Goal: Transaction & Acquisition: Purchase product/service

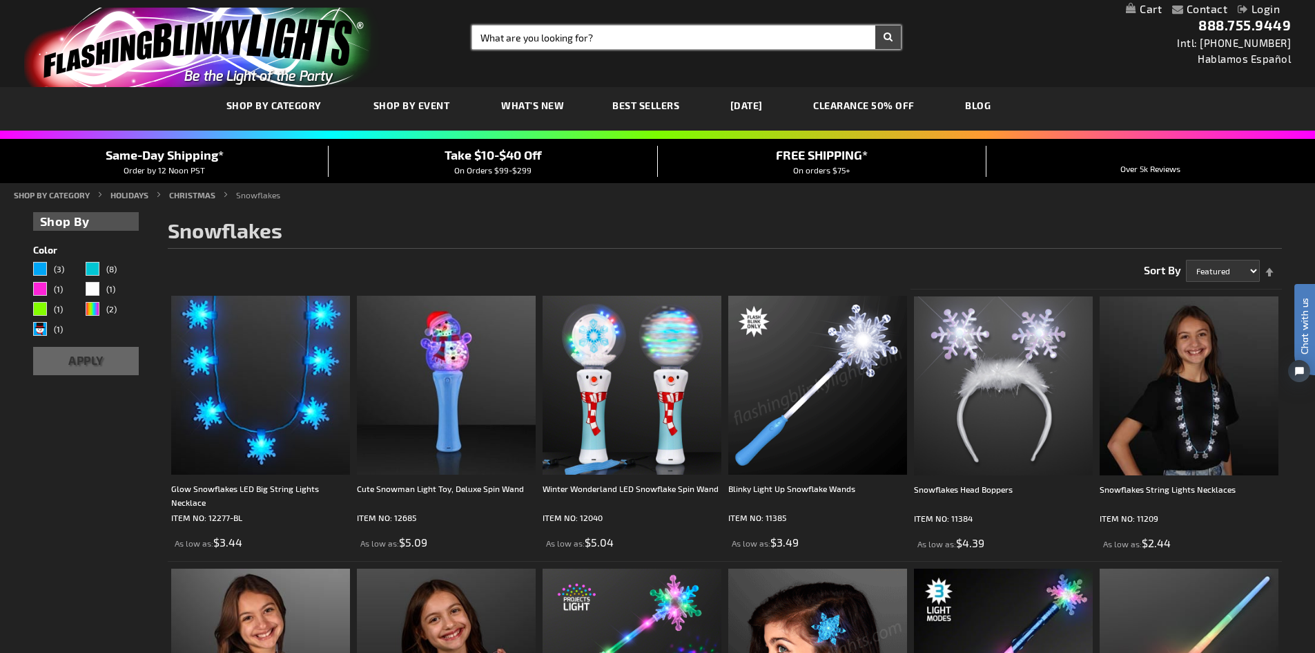
click at [499, 36] on input "Search" at bounding box center [686, 37] width 429 height 23
type input "scarfs"
click at [893, 34] on button "Search" at bounding box center [889, 37] width 26 height 23
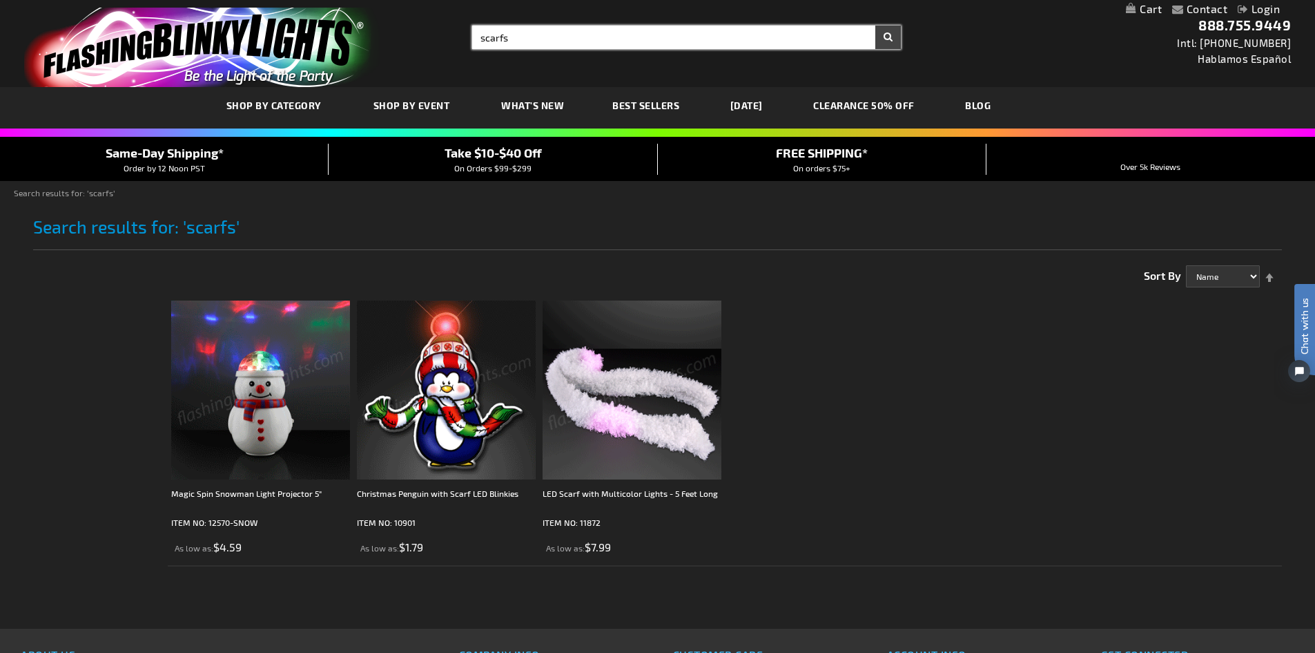
click at [503, 35] on input "scarfs" at bounding box center [686, 37] width 429 height 23
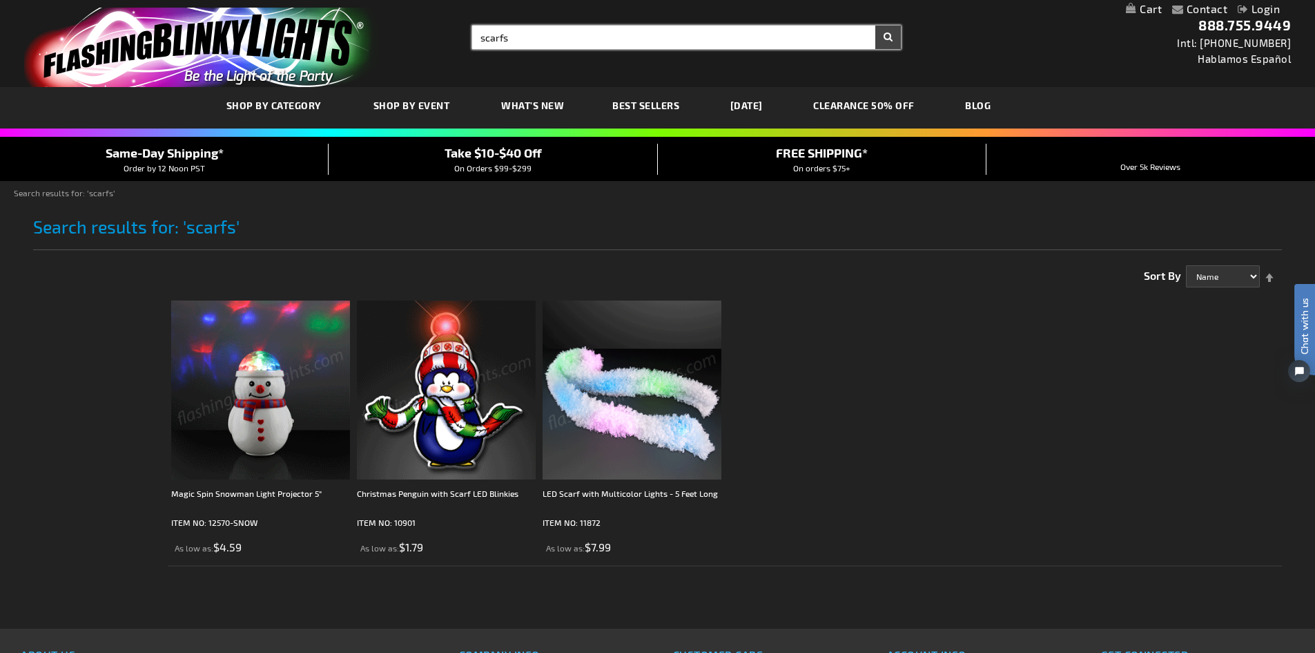
click at [514, 37] on input "scarfs" at bounding box center [686, 37] width 429 height 23
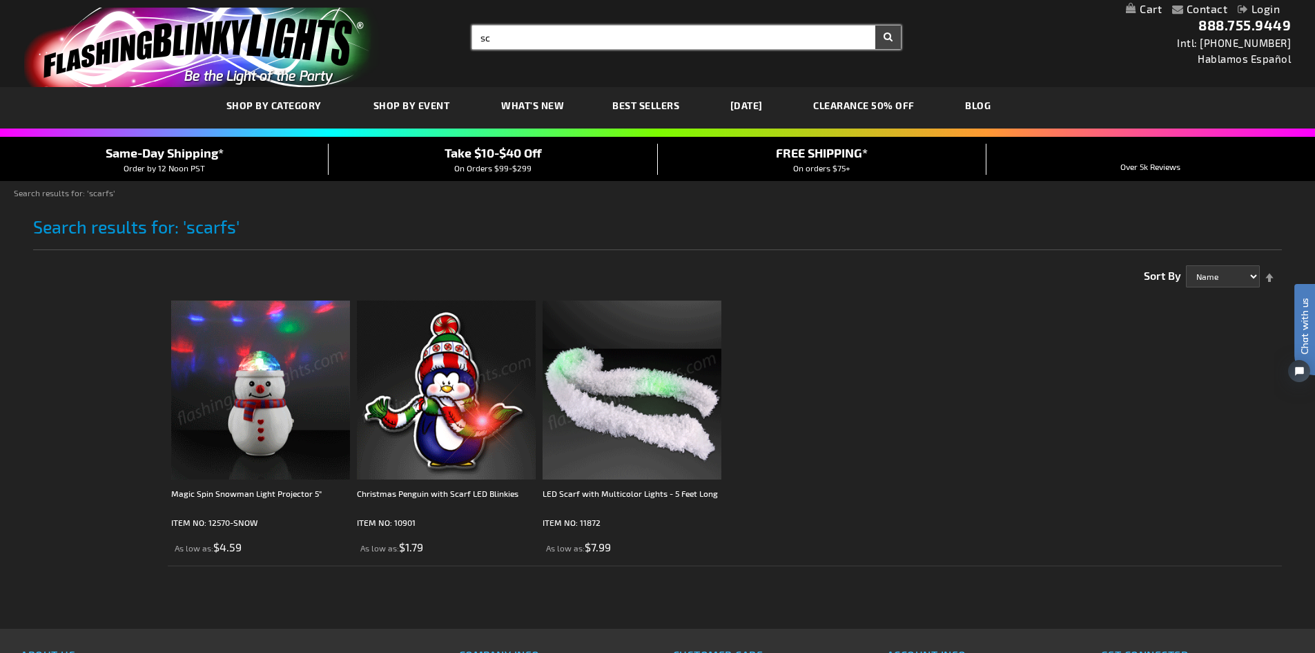
type input "s"
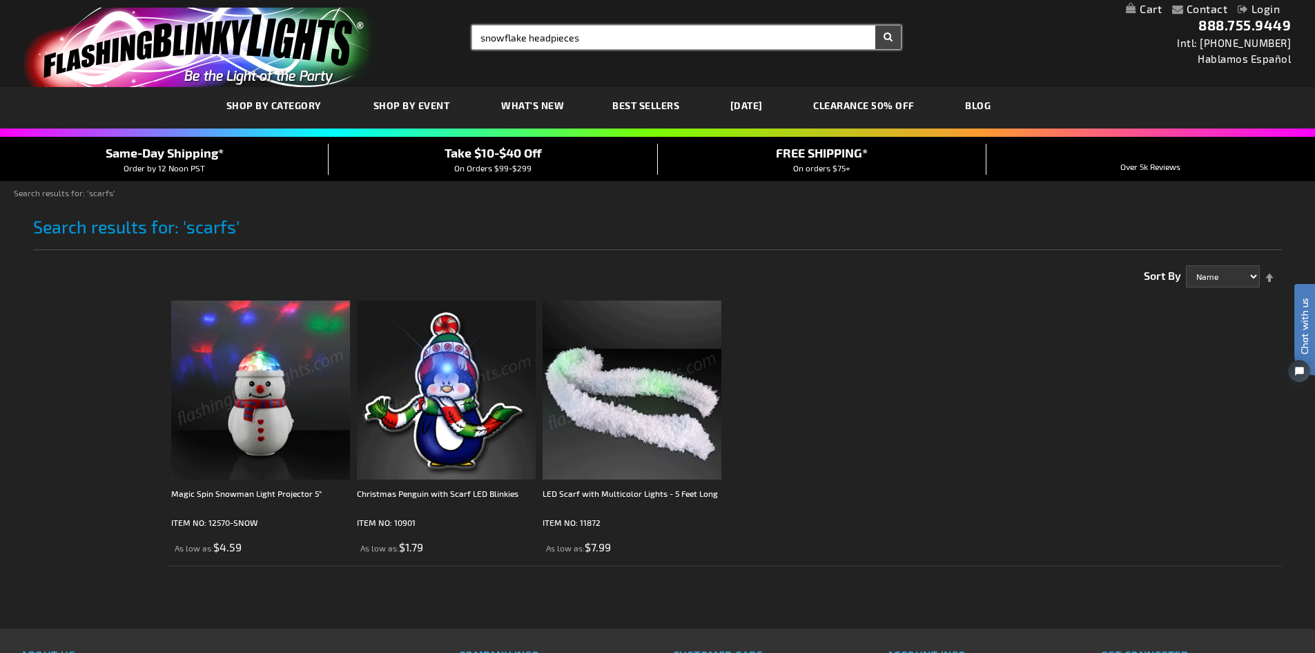
type input "snowflake headpieces"
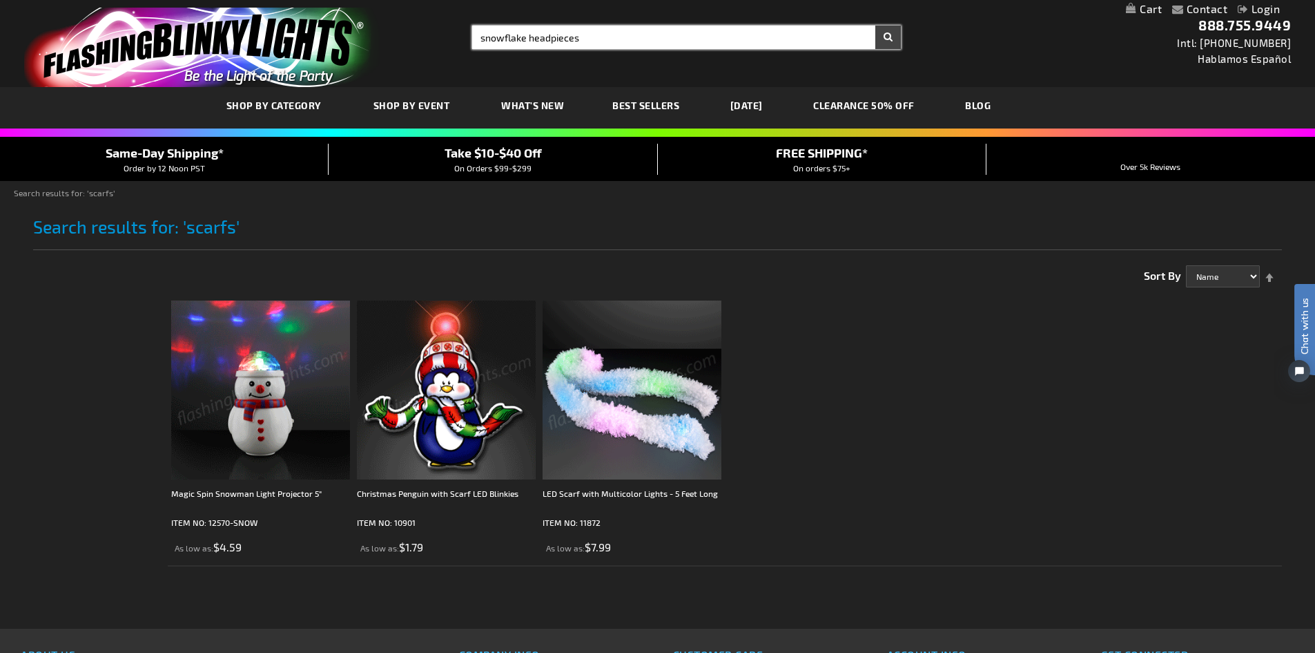
click at [876, 26] on button "Search" at bounding box center [889, 37] width 26 height 23
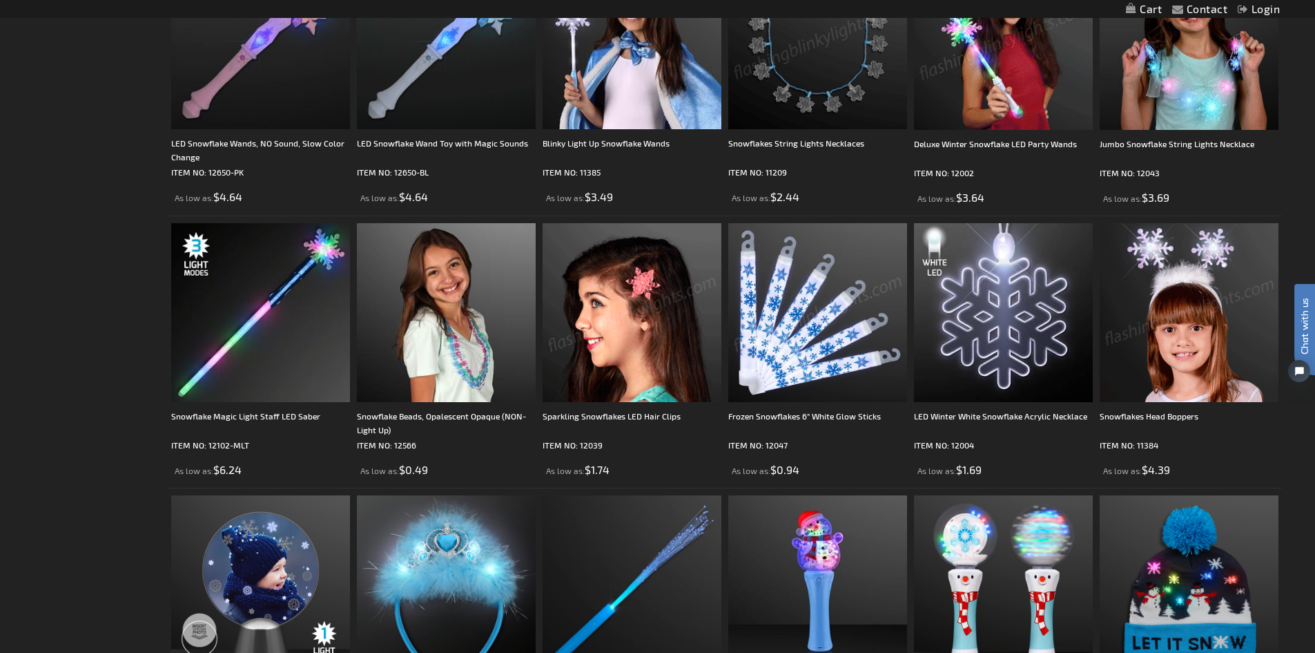
click at [1155, 358] on img at bounding box center [1189, 312] width 179 height 179
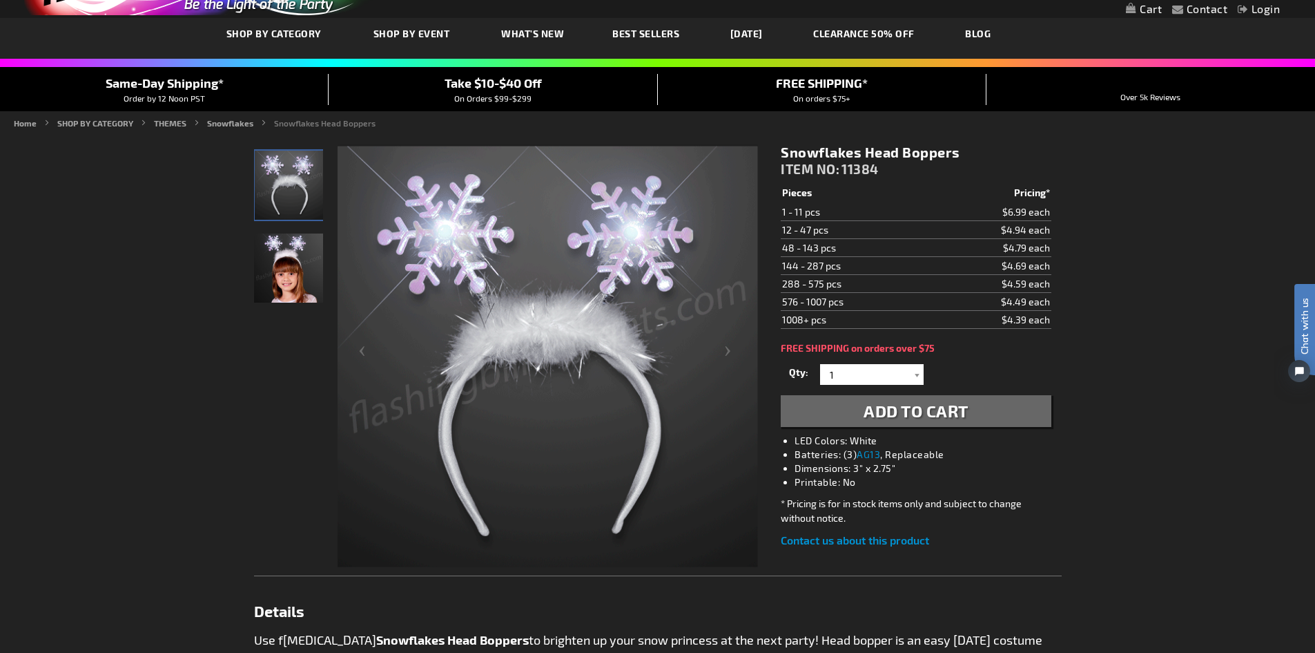
scroll to position [69, 0]
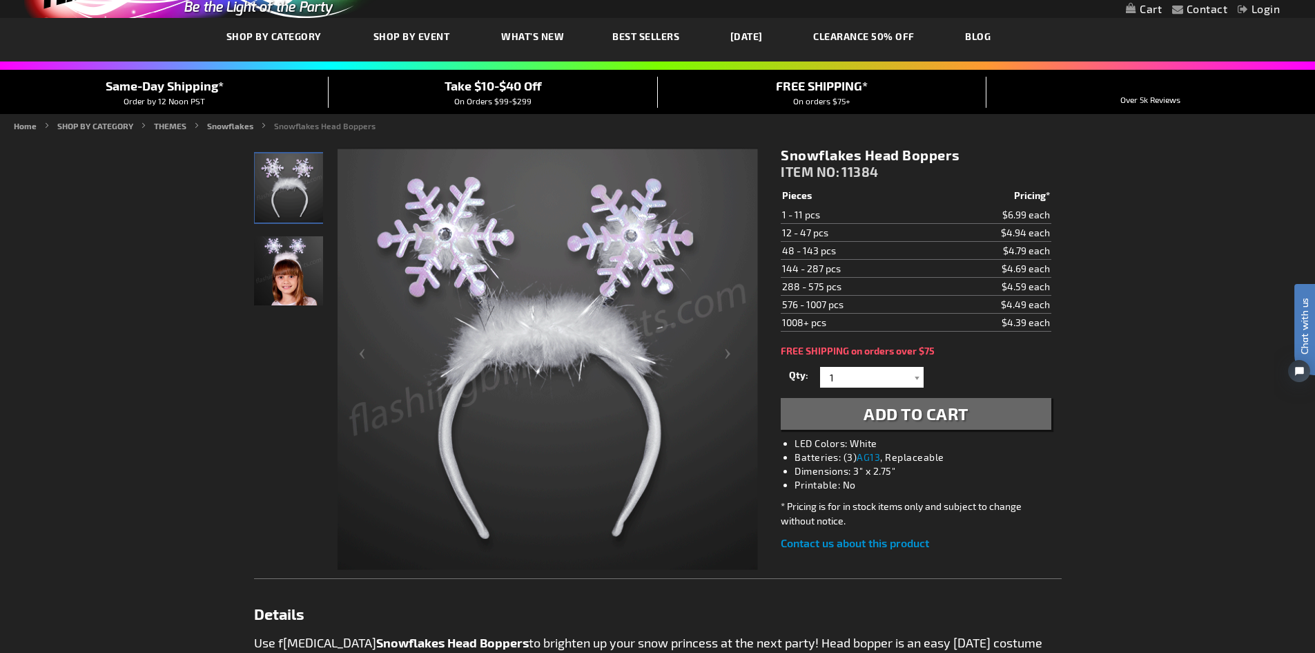
click at [298, 264] on img "Girl displaying Snowflake Light Up Head Boppers" at bounding box center [288, 270] width 69 height 69
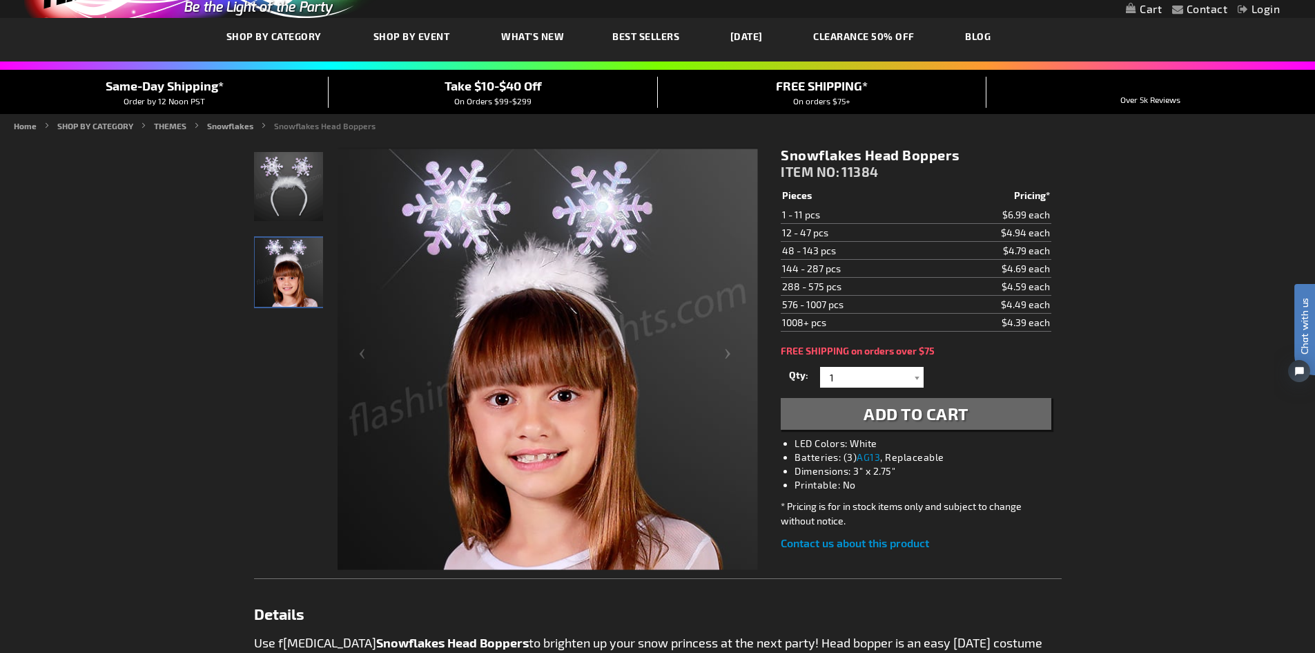
click at [882, 413] on span "Add to Cart" at bounding box center [916, 413] width 105 height 20
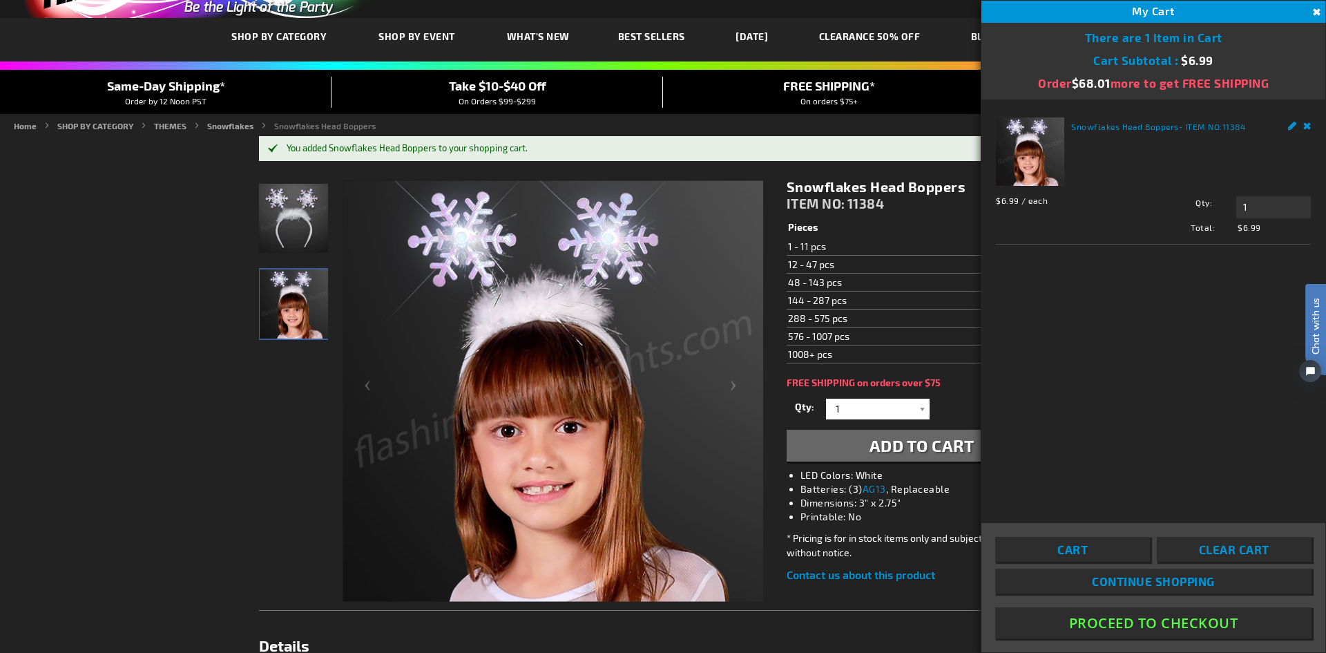
click at [1313, 8] on button "Close" at bounding box center [1314, 12] width 15 height 15
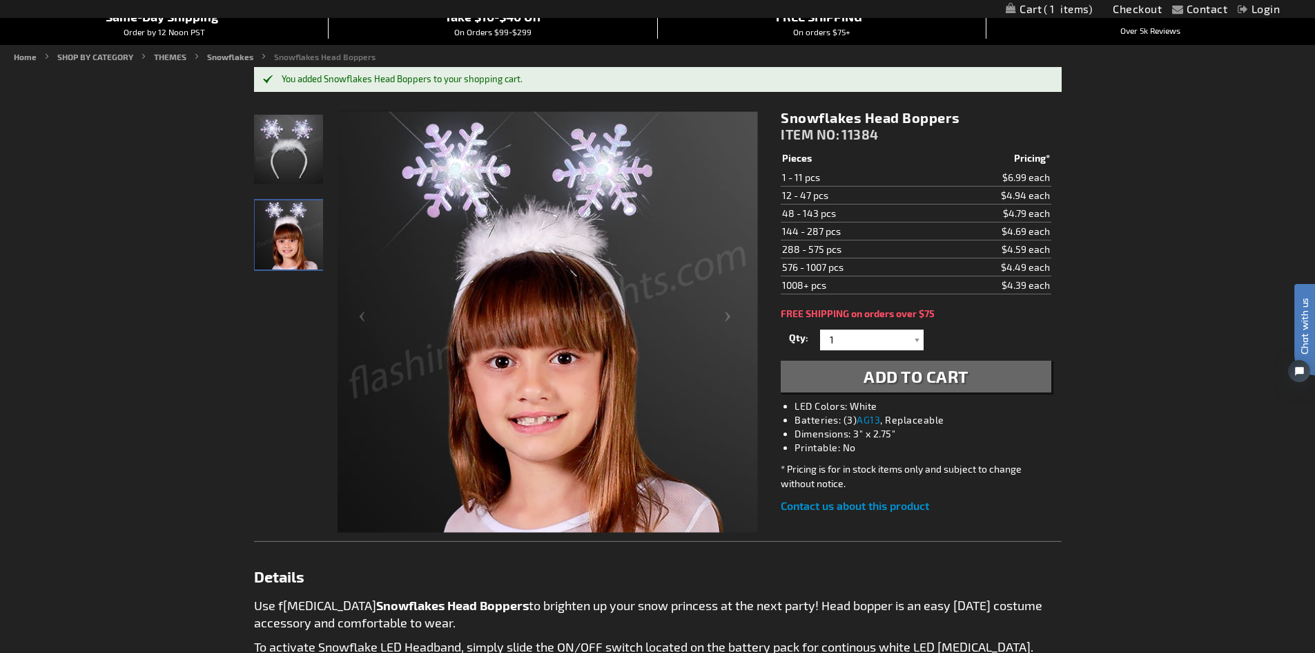
scroll to position [0, 0]
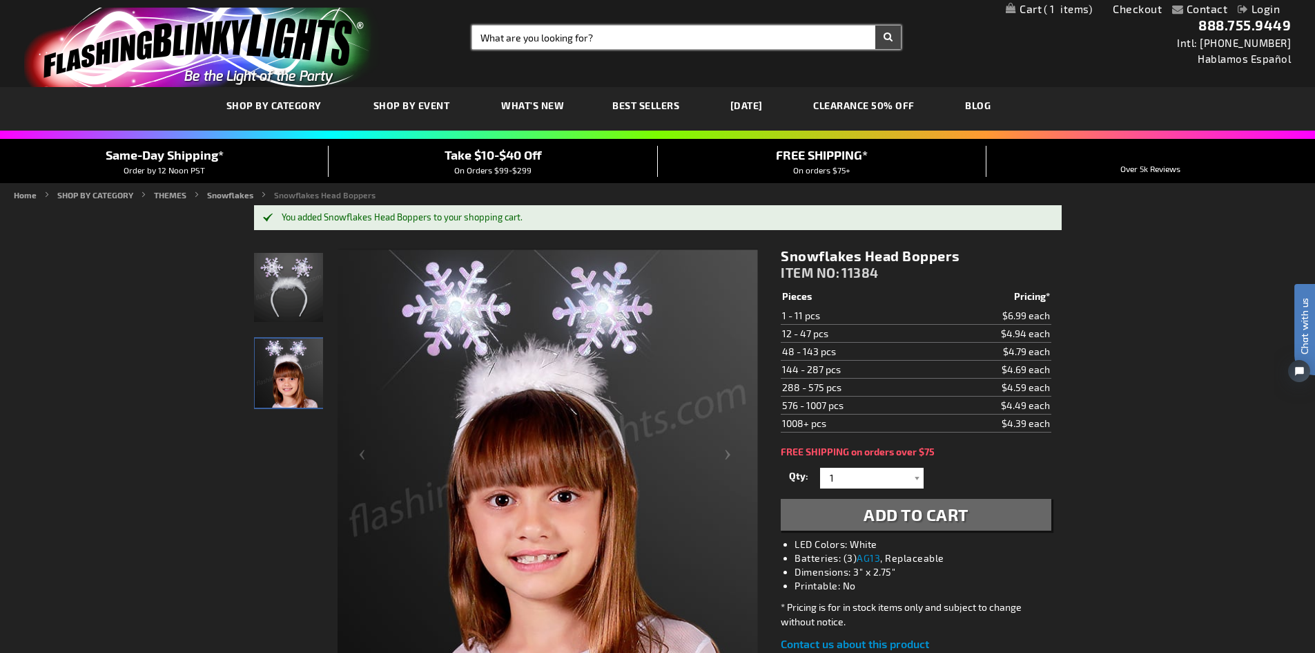
click at [478, 36] on input "Search" at bounding box center [686, 37] width 429 height 23
type input "snowflakes"
click at [876, 26] on button "Search" at bounding box center [889, 37] width 26 height 23
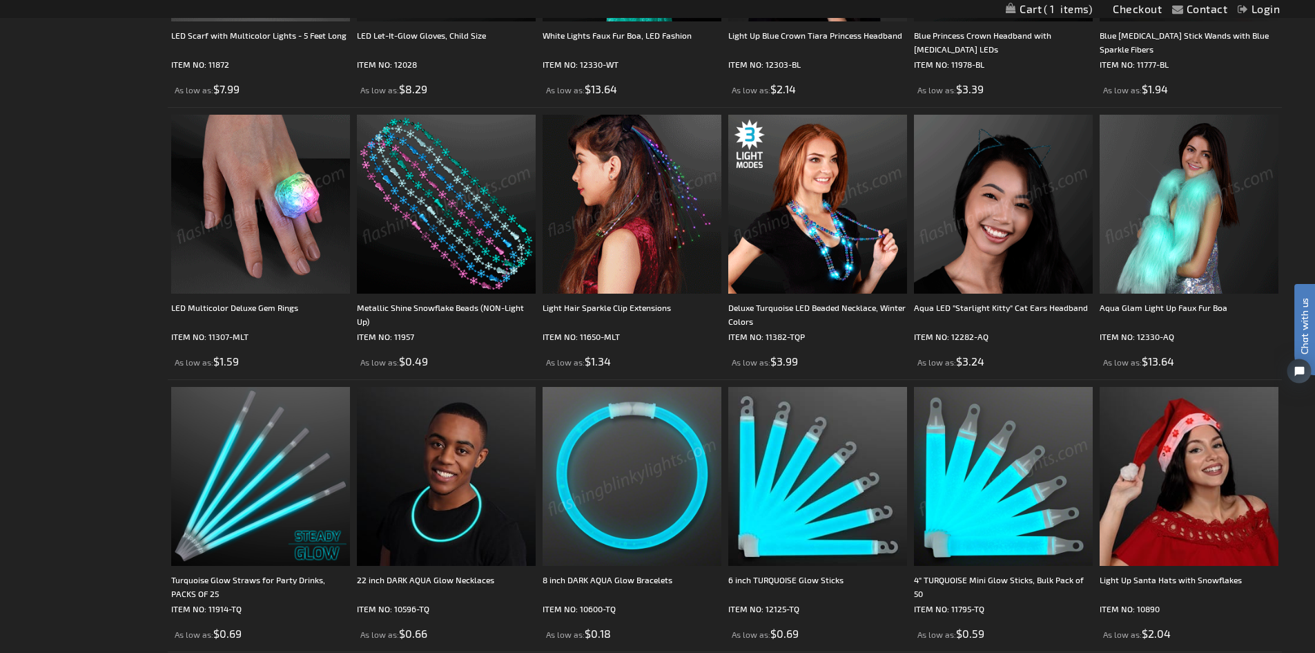
scroll to position [1312, 0]
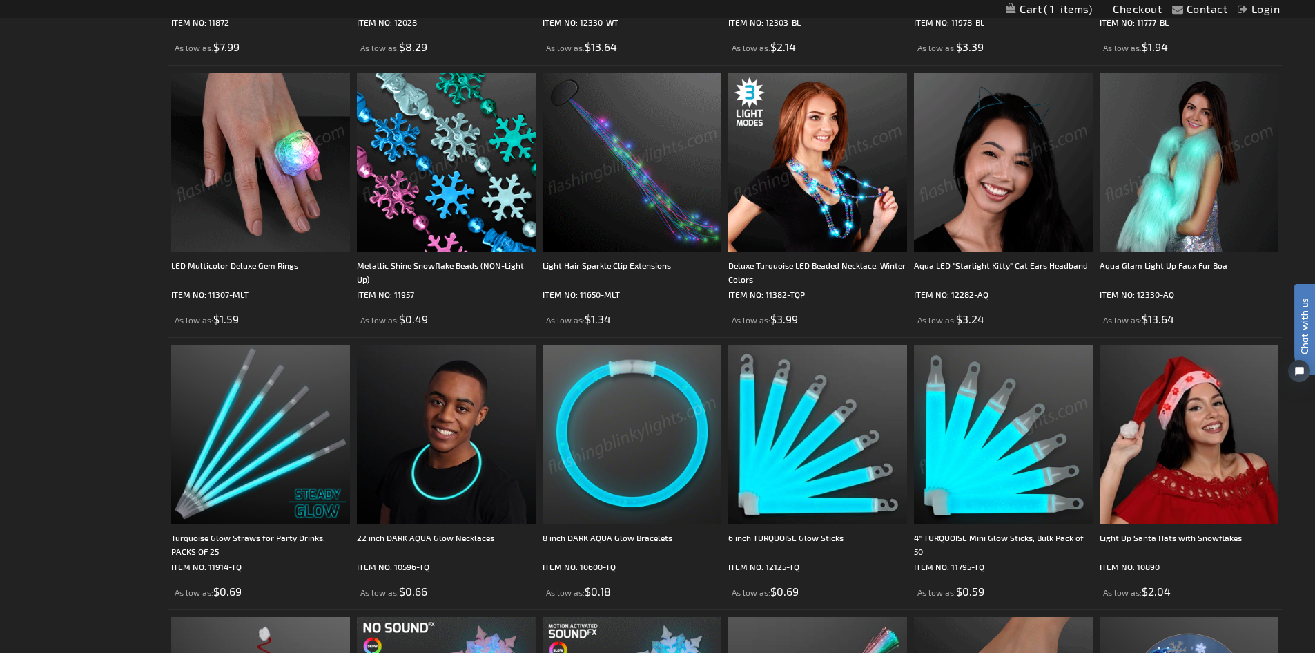
click at [1173, 196] on img at bounding box center [1189, 162] width 179 height 179
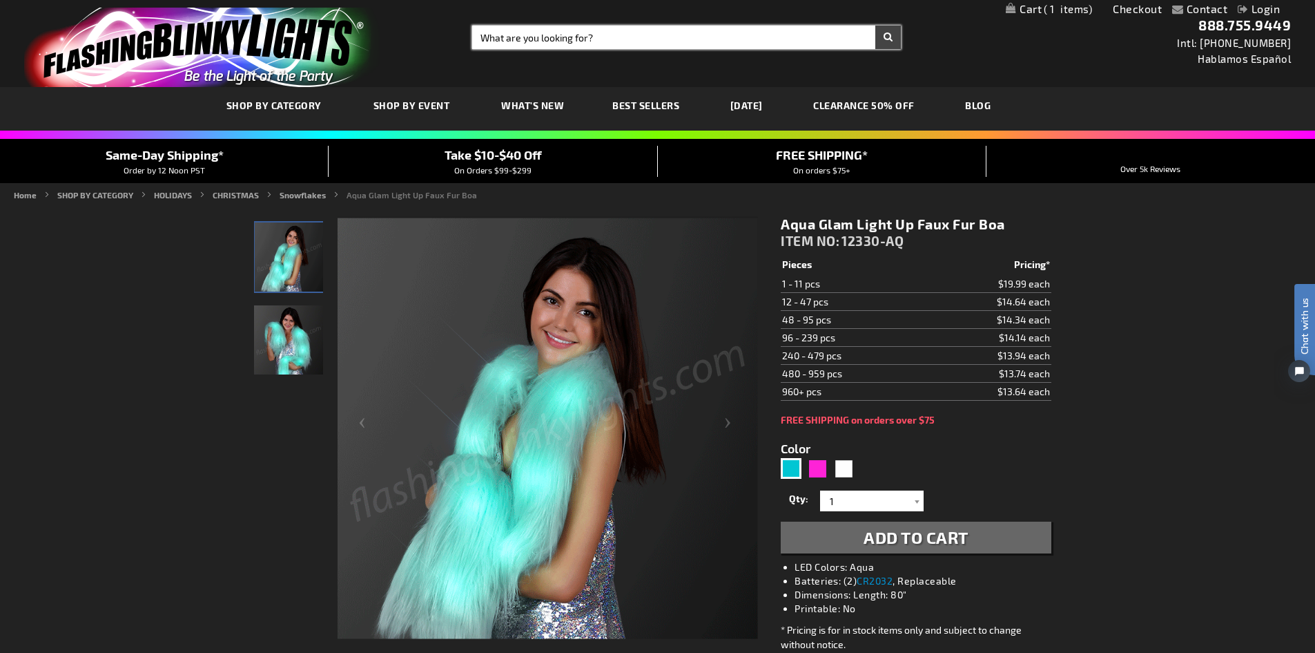
click at [604, 40] on input "Search" at bounding box center [686, 37] width 429 height 23
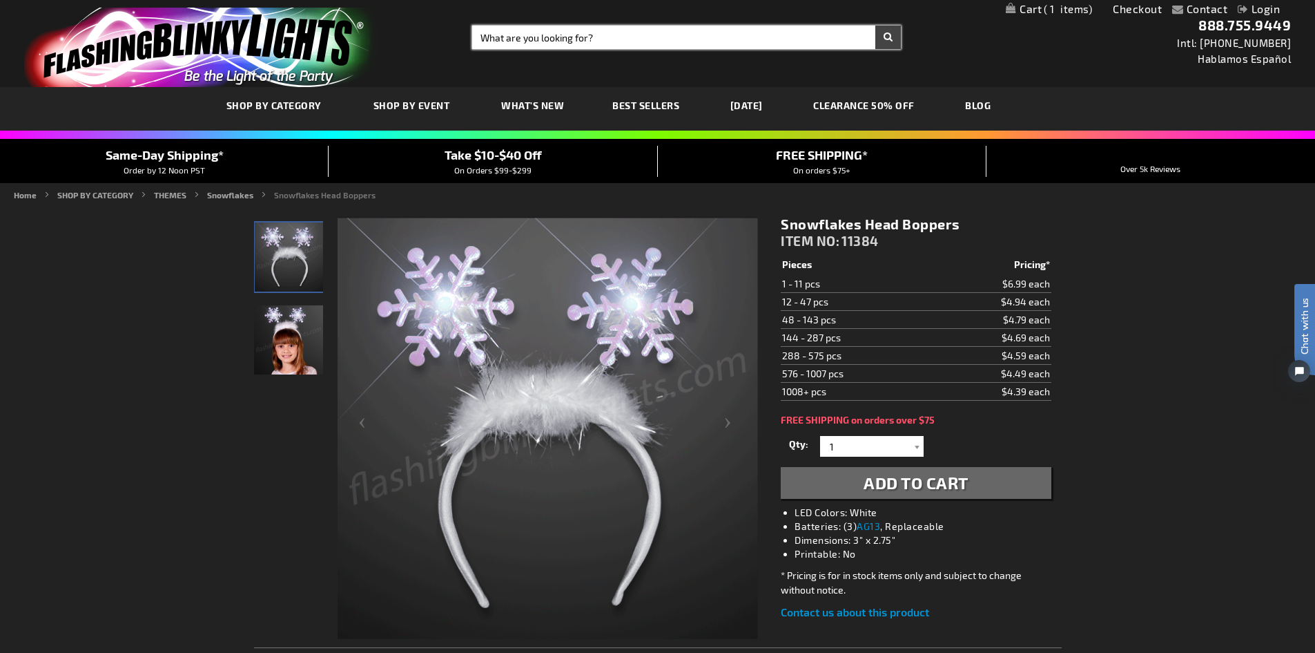
click at [483, 41] on input "Search" at bounding box center [686, 37] width 429 height 23
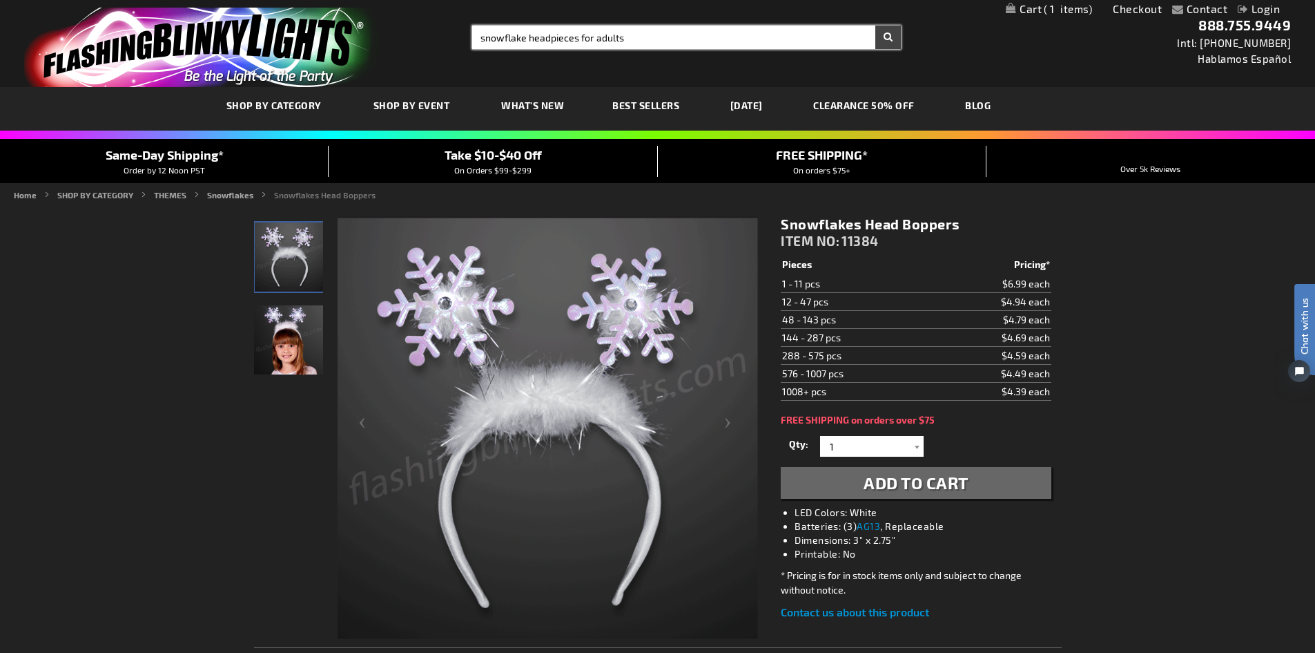
type input "snowflake headpieces for adults"
click at [876, 26] on button "Search" at bounding box center [889, 37] width 26 height 23
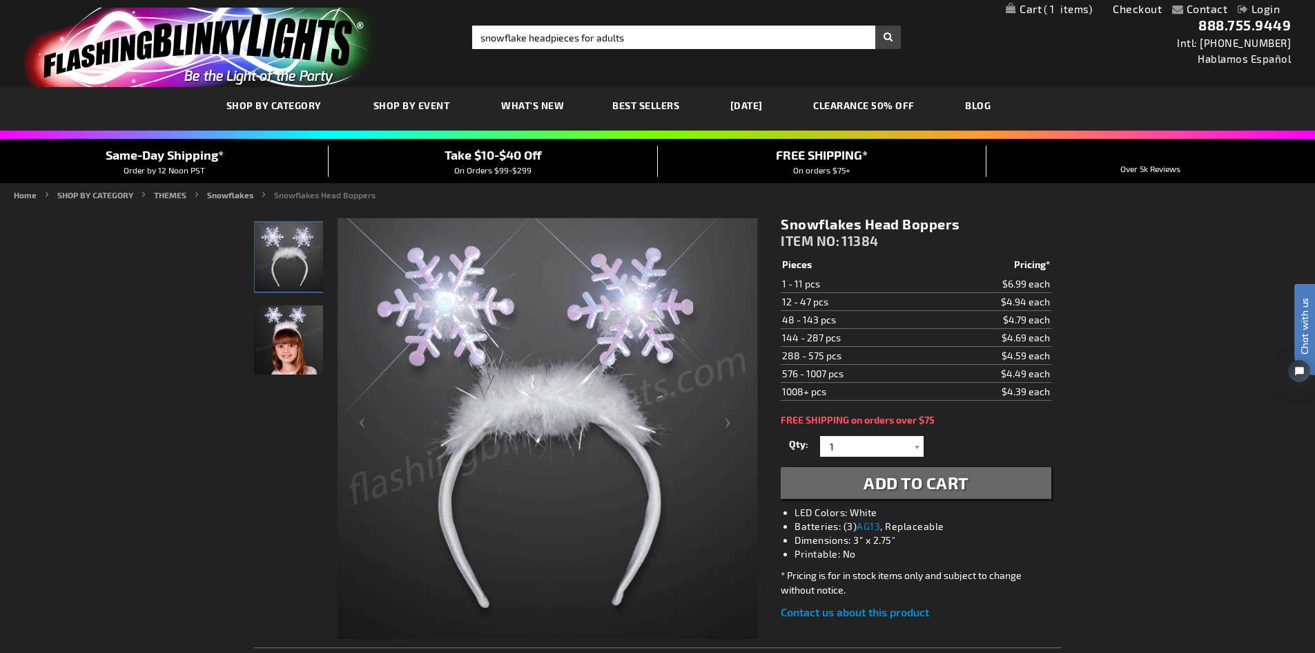
click at [887, 33] on button "Search" at bounding box center [889, 37] width 26 height 23
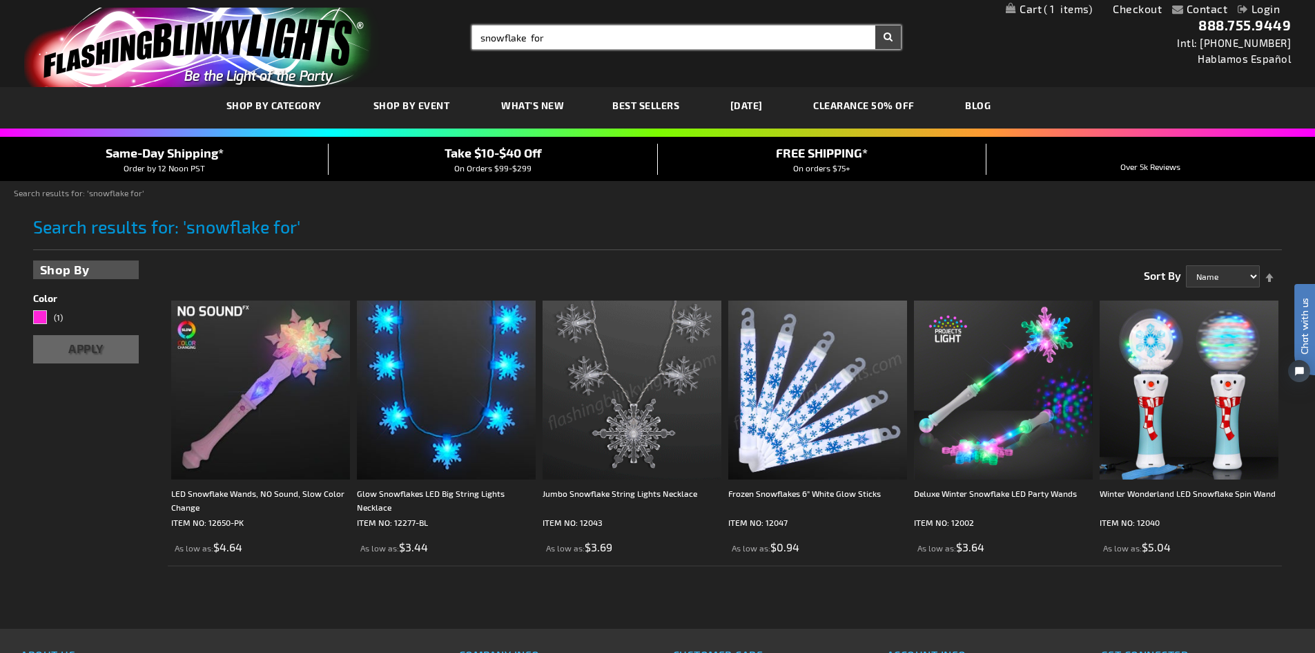
type input "snowflake for"
drag, startPoint x: 544, startPoint y: 39, endPoint x: 469, endPoint y: 37, distance: 75.3
click at [469, 37] on div "Search Search snowflake for × Search" at bounding box center [681, 37] width 439 height 23
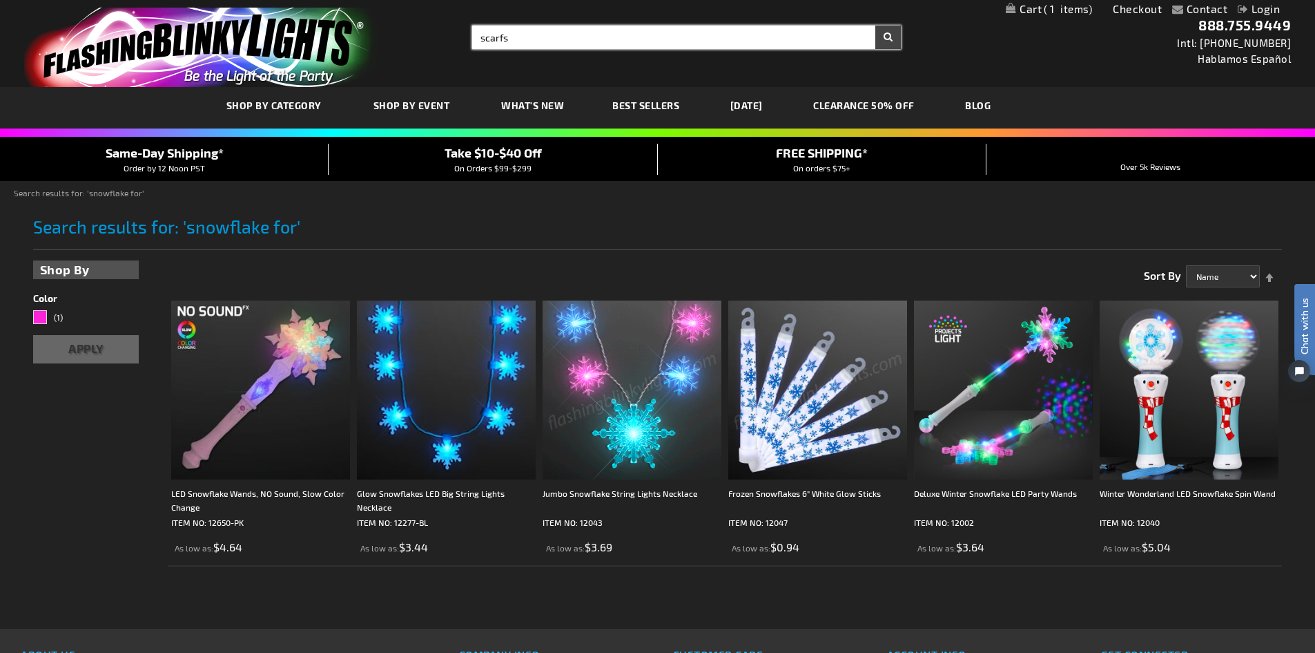
type input "scarfs"
click at [876, 26] on button "Search" at bounding box center [889, 37] width 26 height 23
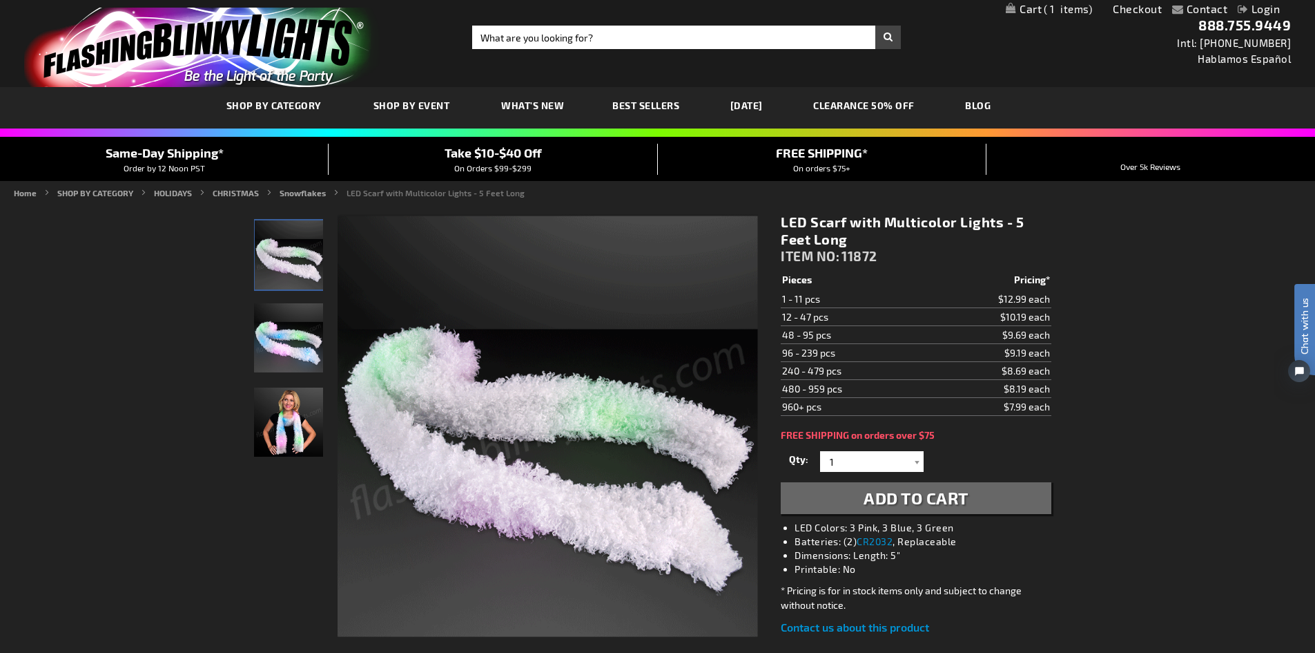
click at [291, 417] on img "Woman displaying Multicolor LED Light Up Scarf" at bounding box center [288, 421] width 69 height 69
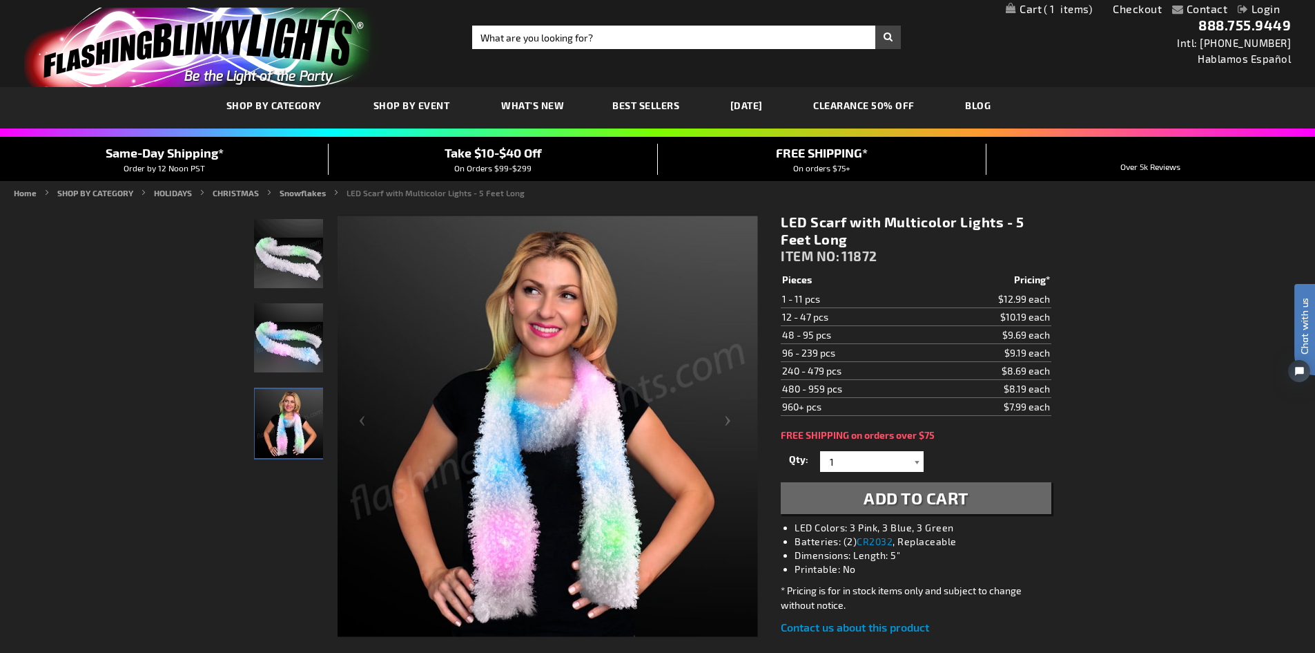
click at [914, 460] on div at bounding box center [917, 461] width 14 height 21
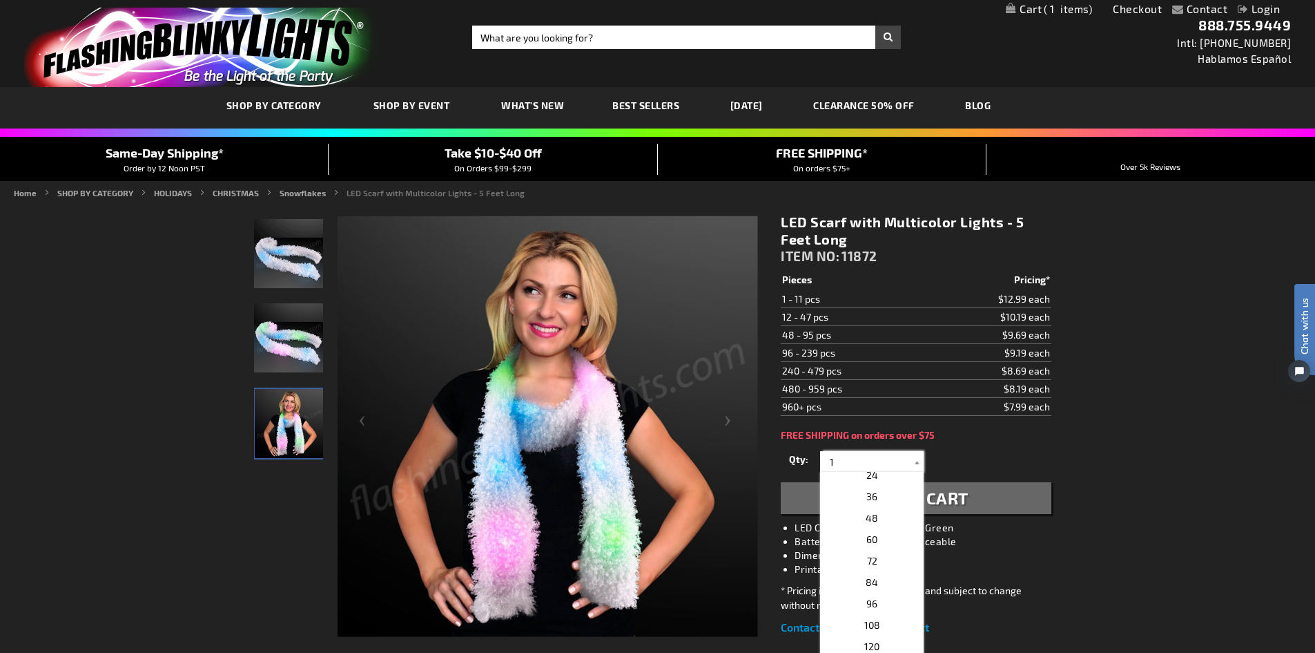
scroll to position [207, 0]
click at [865, 510] on p "12" at bounding box center [872, 510] width 104 height 21
type input "12"
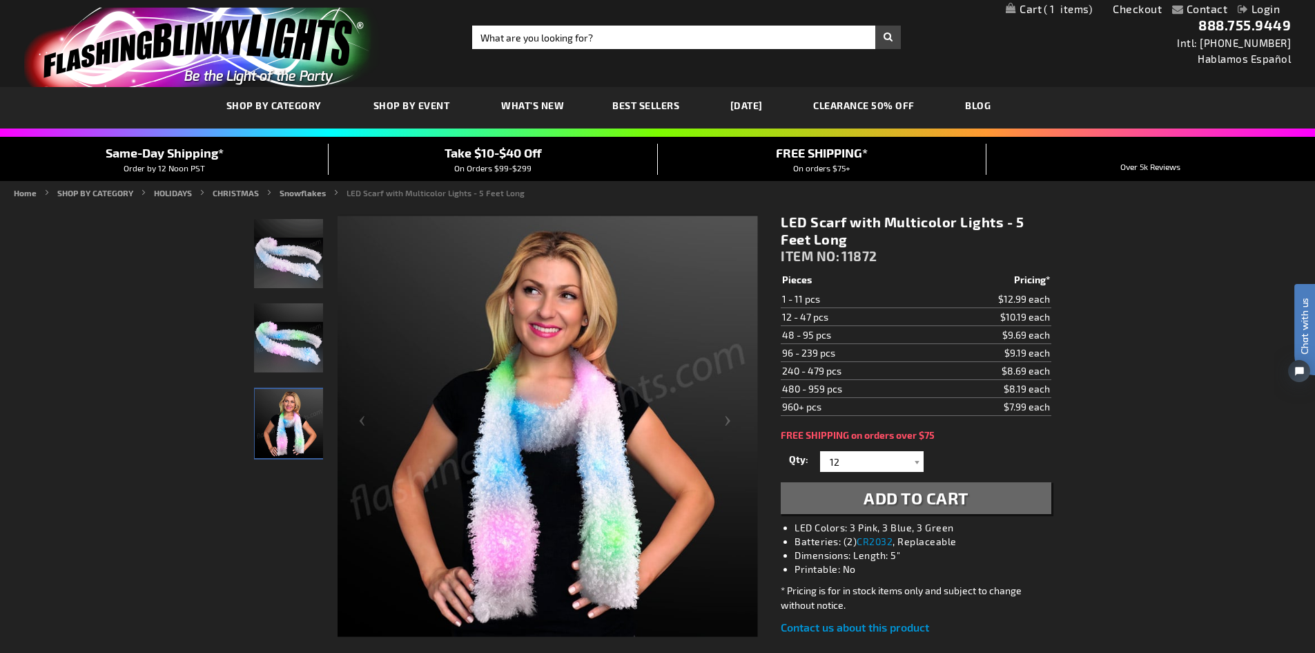
click at [888, 490] on span "Add to Cart" at bounding box center [916, 498] width 105 height 20
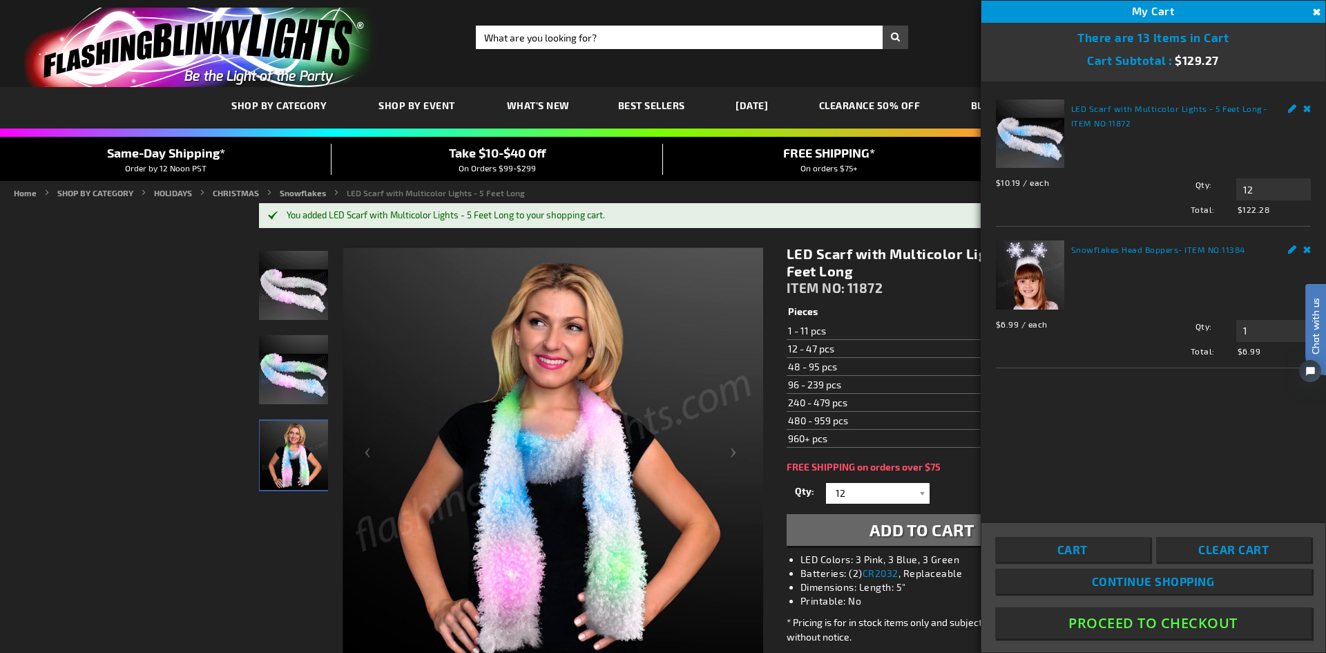
click html "Chat with us"
click at [1241, 551] on span "Clear Cart" at bounding box center [1234, 549] width 70 height 14
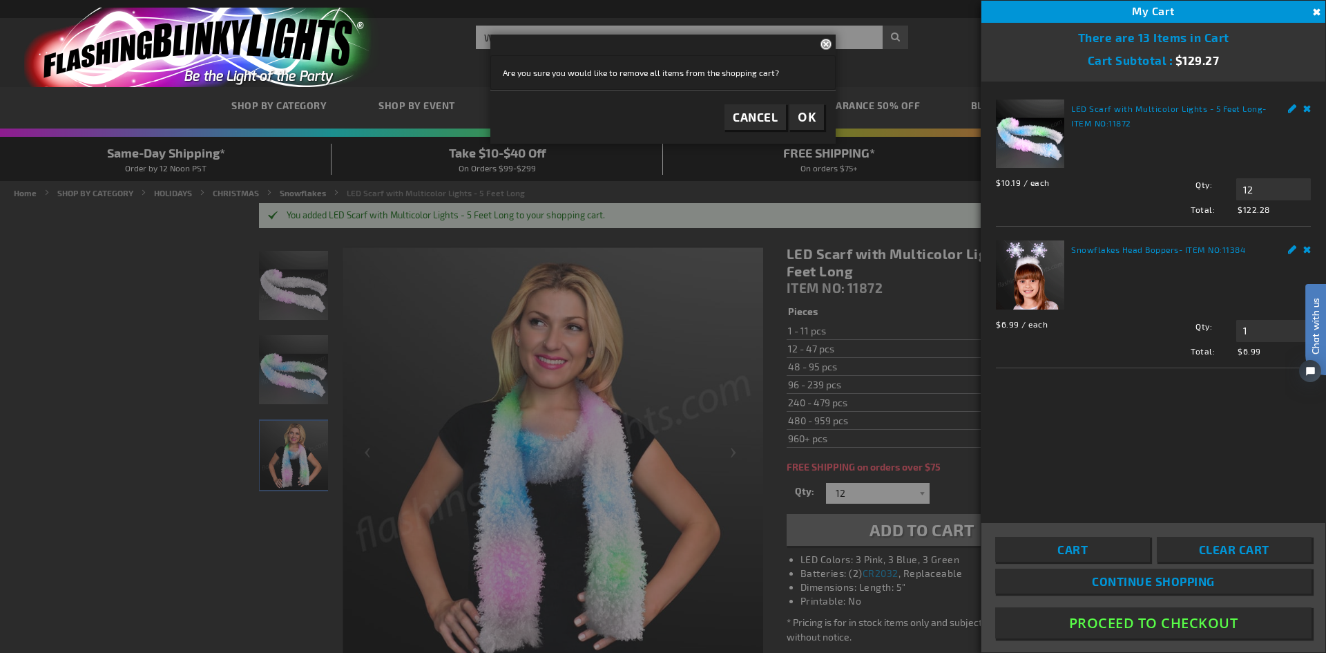
click at [1166, 624] on button "Proceed To Checkout" at bounding box center [1153, 622] width 316 height 31
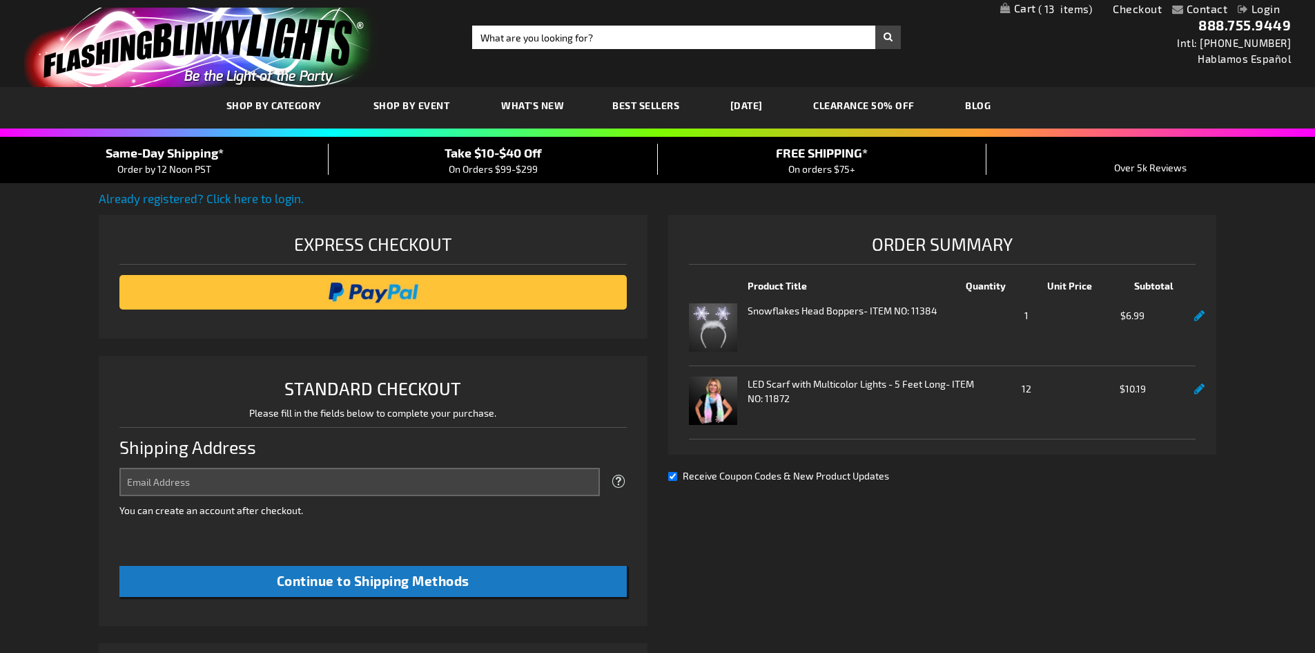
select select "US"
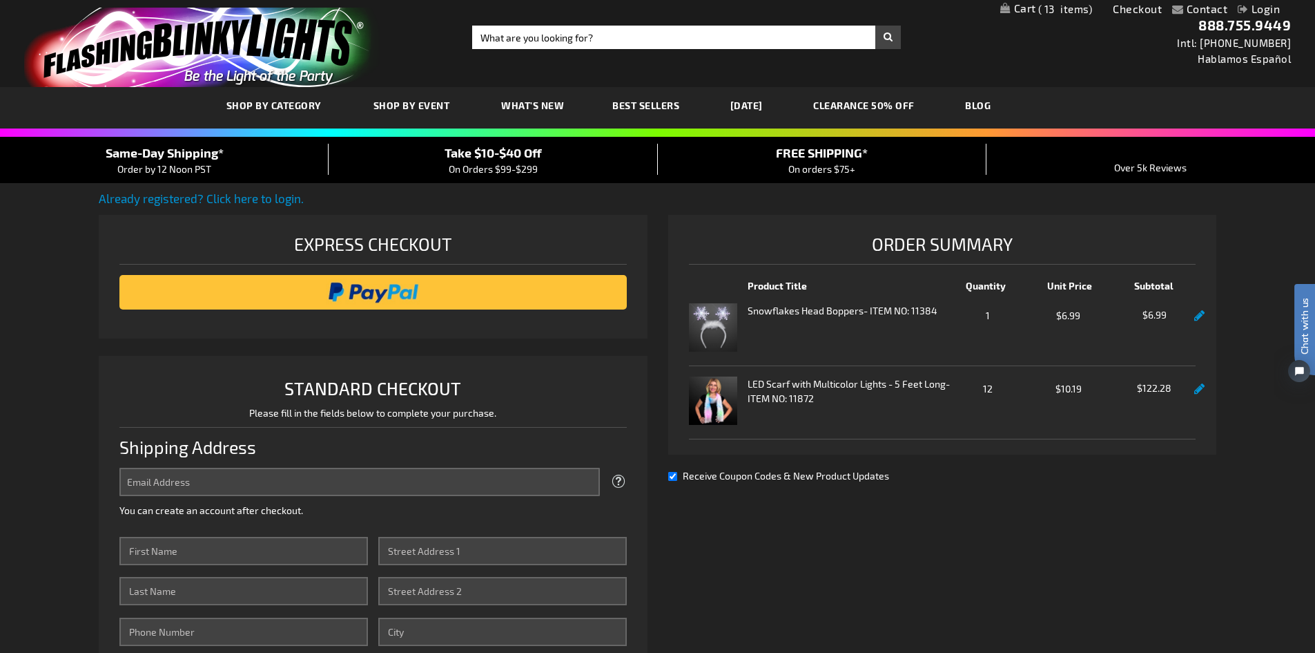
click at [1191, 305] on div "Snowflakes Head Boppers - ITEM NO: 11384 Qty 1 $6.99 $6.99" at bounding box center [943, 327] width 508 height 48
click at [1204, 311] on link at bounding box center [1200, 316] width 10 height 12
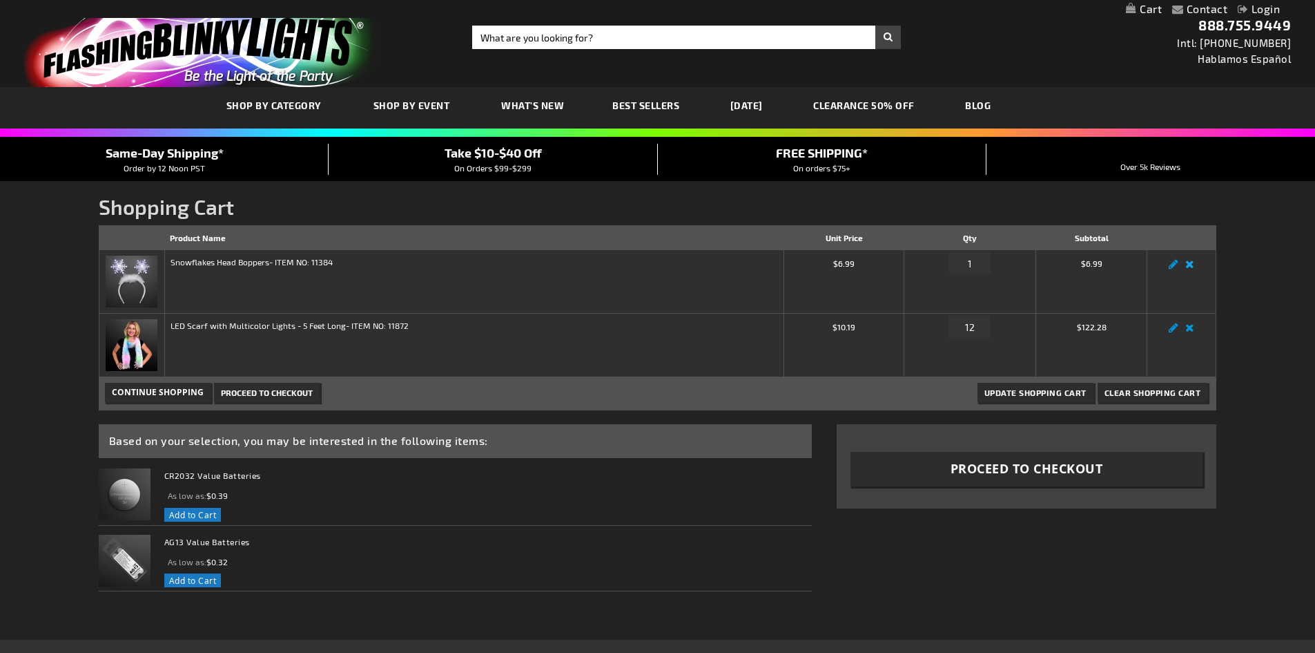
click at [1186, 268] on link "Remove item" at bounding box center [1190, 268] width 16 height 0
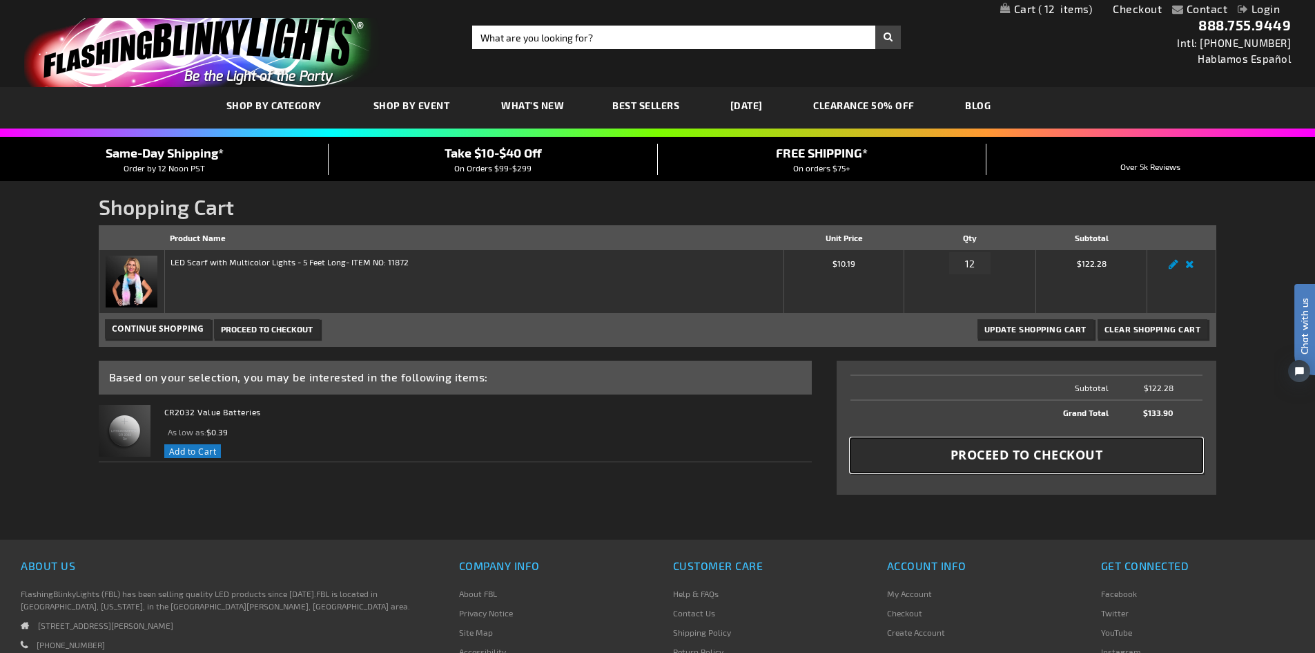
click at [994, 454] on span "Proceed to Checkout" at bounding box center [1027, 454] width 153 height 17
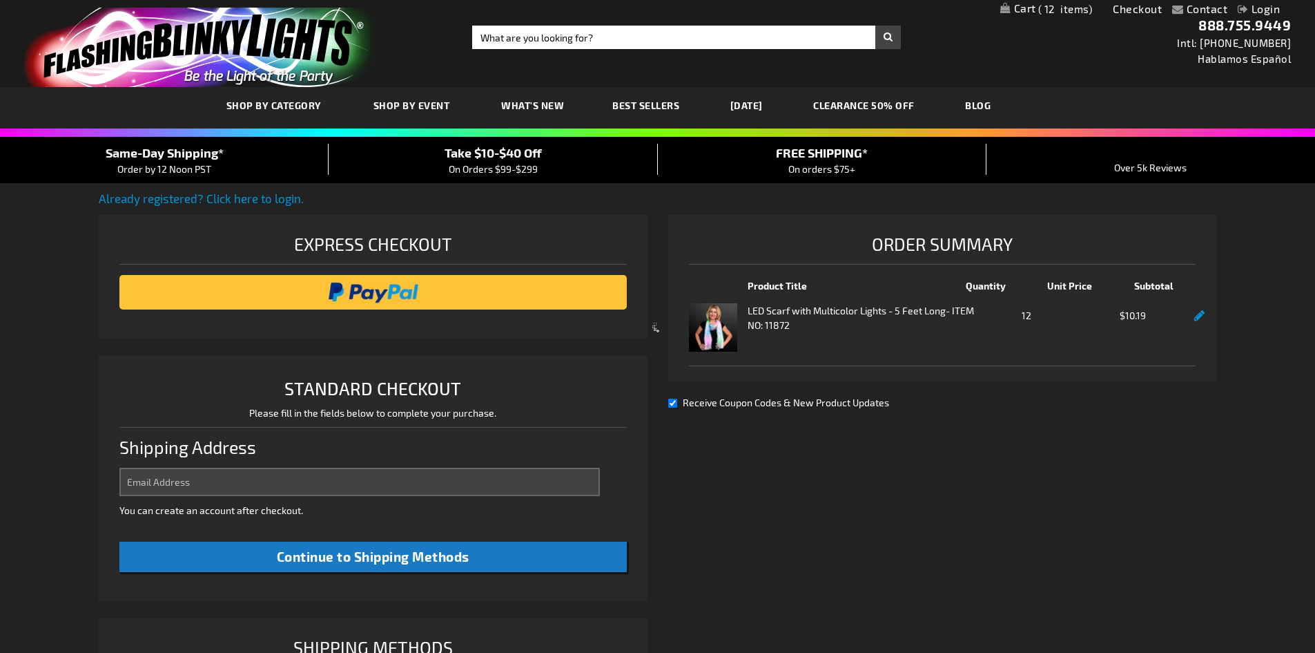
select select "US"
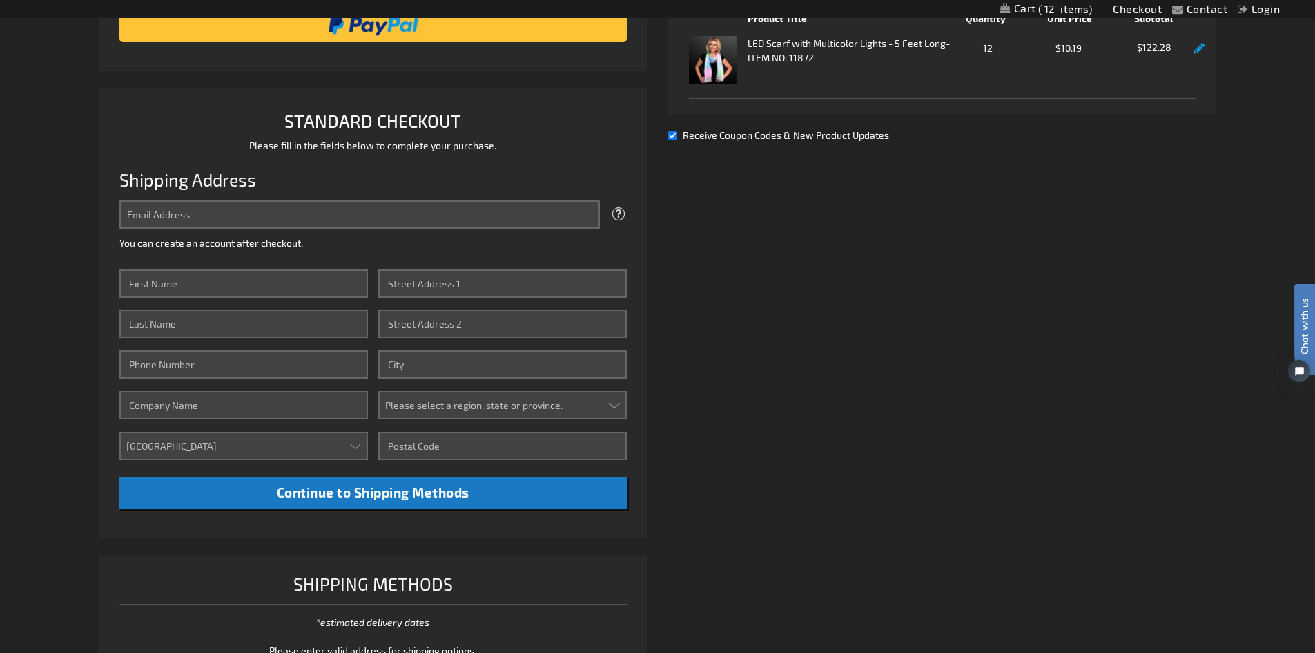
scroll to position [276, 0]
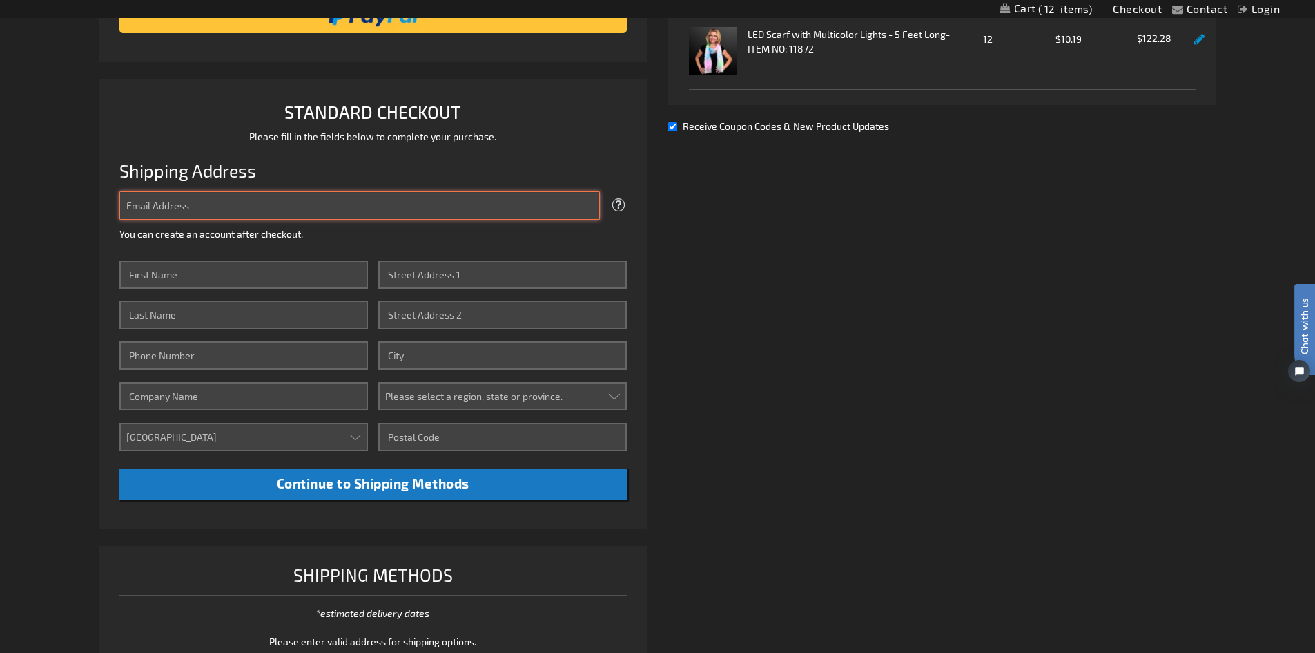
click at [184, 207] on input "Email Address" at bounding box center [359, 205] width 481 height 28
type input "[EMAIL_ADDRESS][DOMAIN_NAME]"
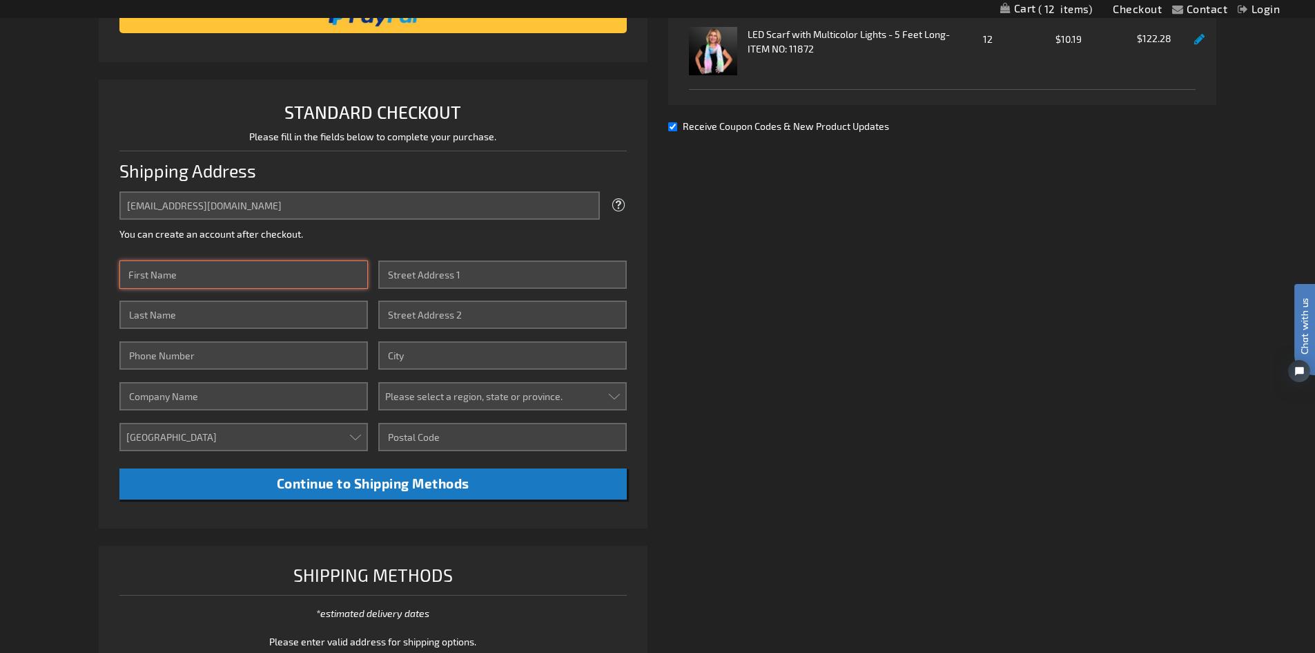
click at [201, 268] on input "First Name" at bounding box center [243, 274] width 249 height 28
type input "[PERSON_NAME]"
type input "9728417318"
type input "120 HAVENCREST AVE"
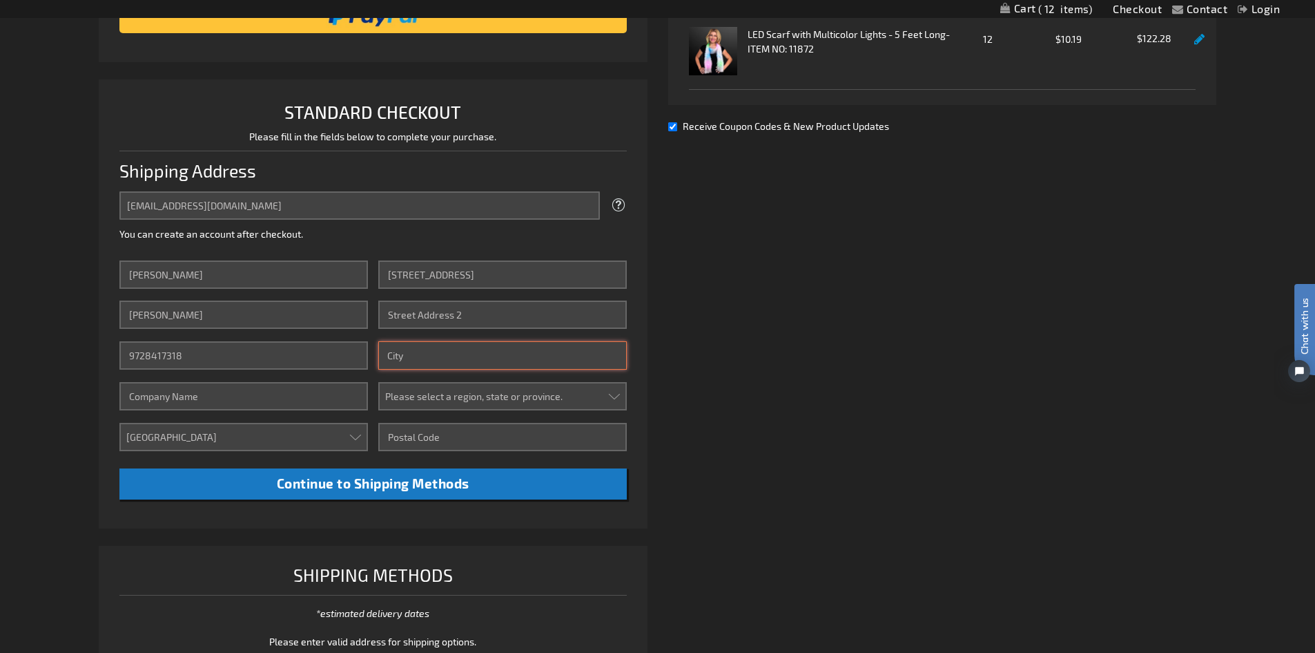
type input "Ponte Vedra"
select select "18"
type input "32081"
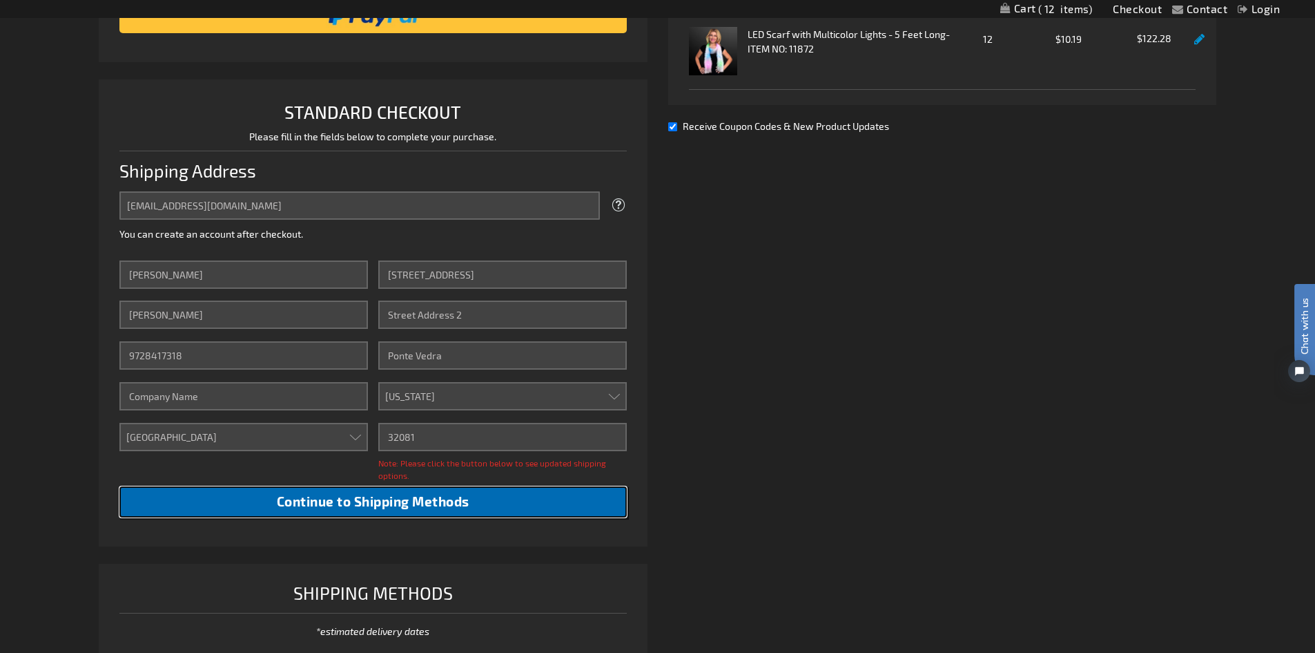
click at [343, 498] on span "Continue to Shipping Methods" at bounding box center [373, 501] width 193 height 16
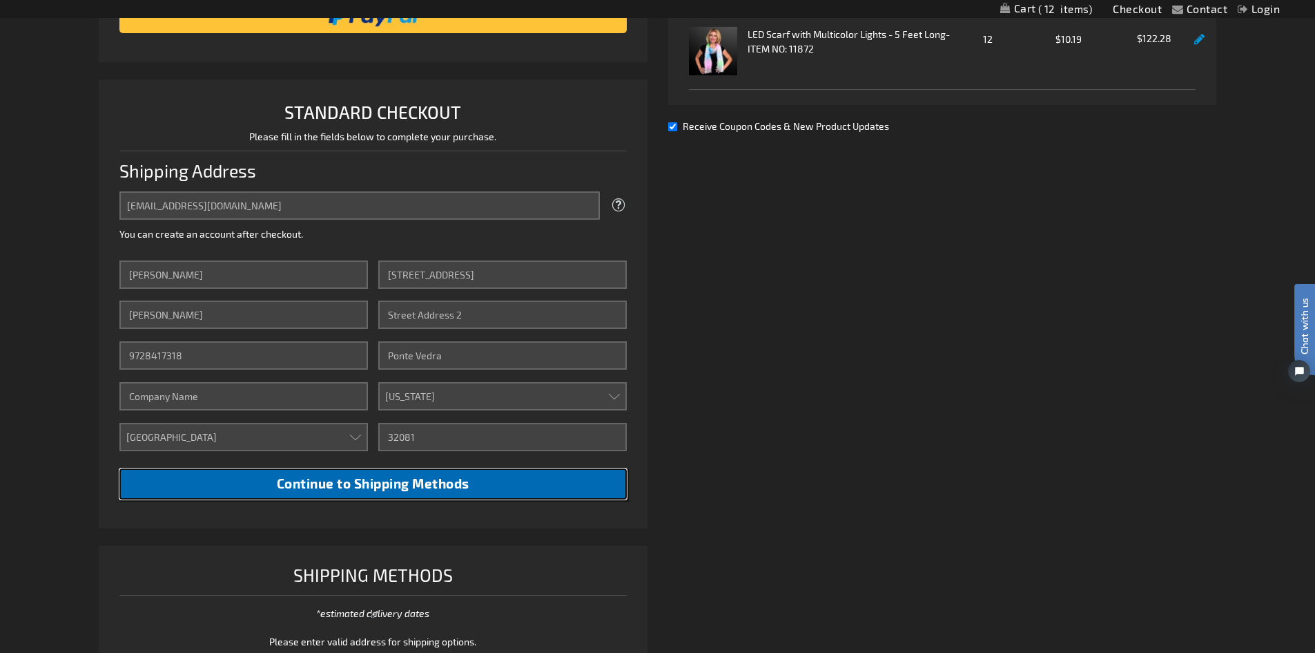
click at [338, 479] on span "Continue to Shipping Methods" at bounding box center [373, 483] width 193 height 16
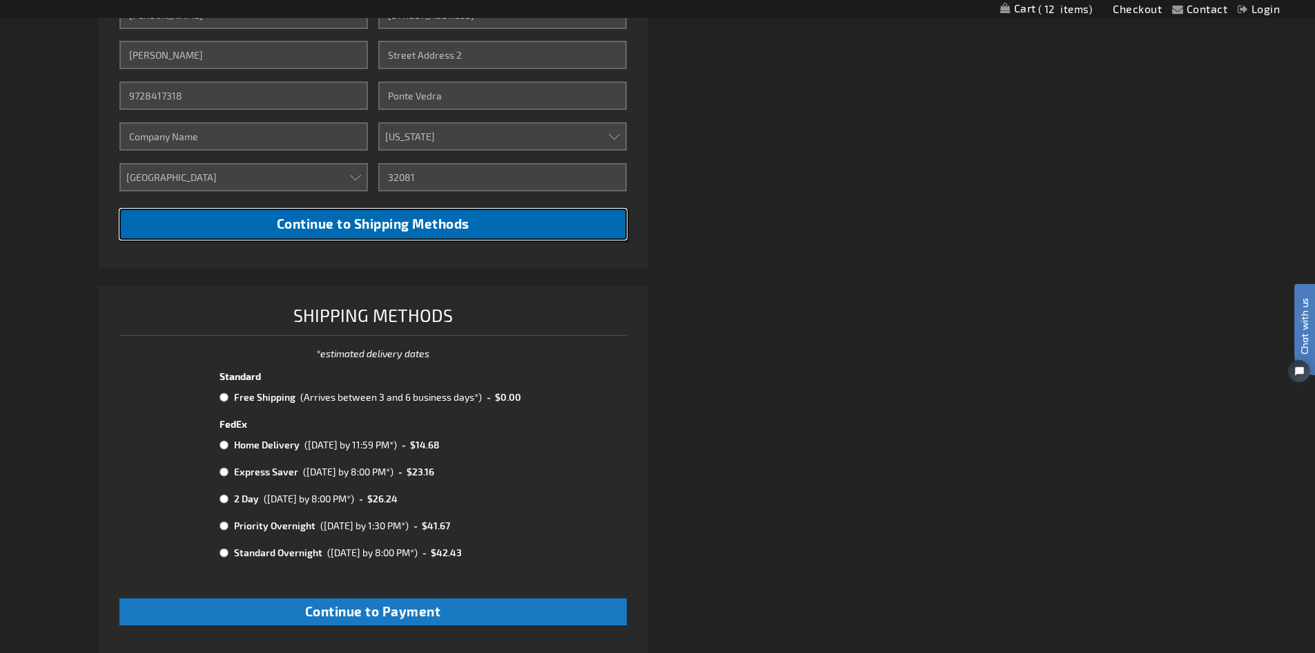
scroll to position [552, 0]
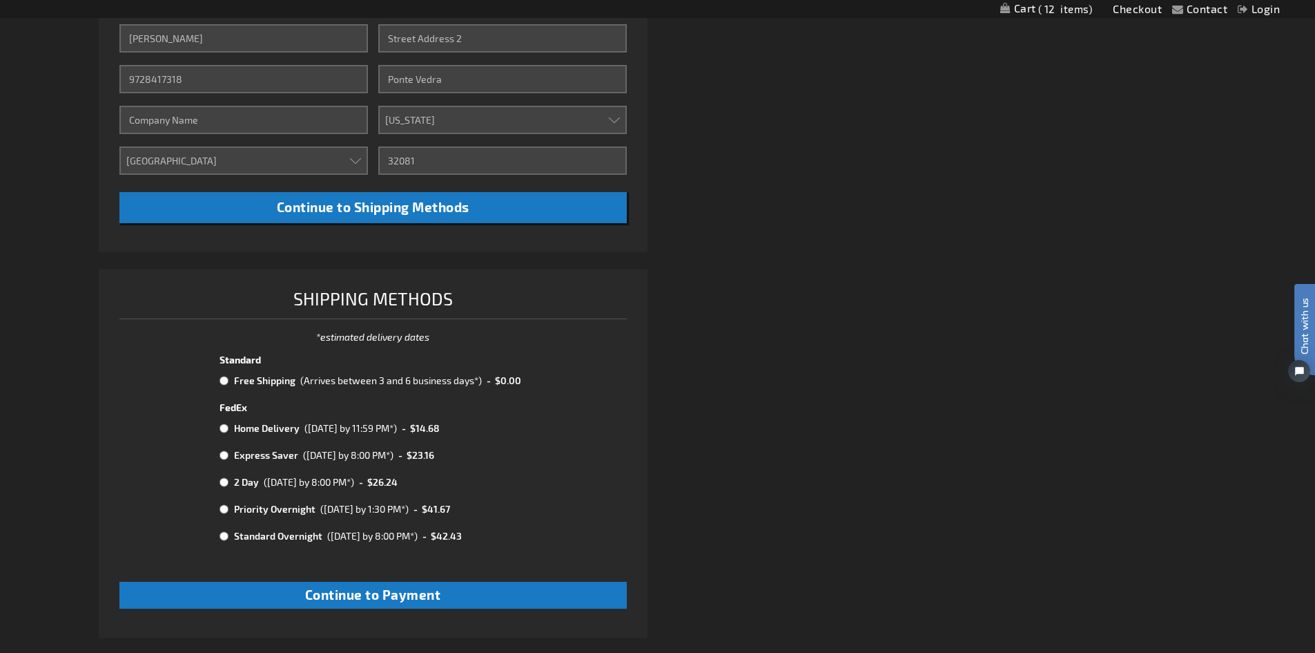
click at [260, 383] on td "Free Shipping" at bounding box center [264, 381] width 66 height 18
radio input "true"
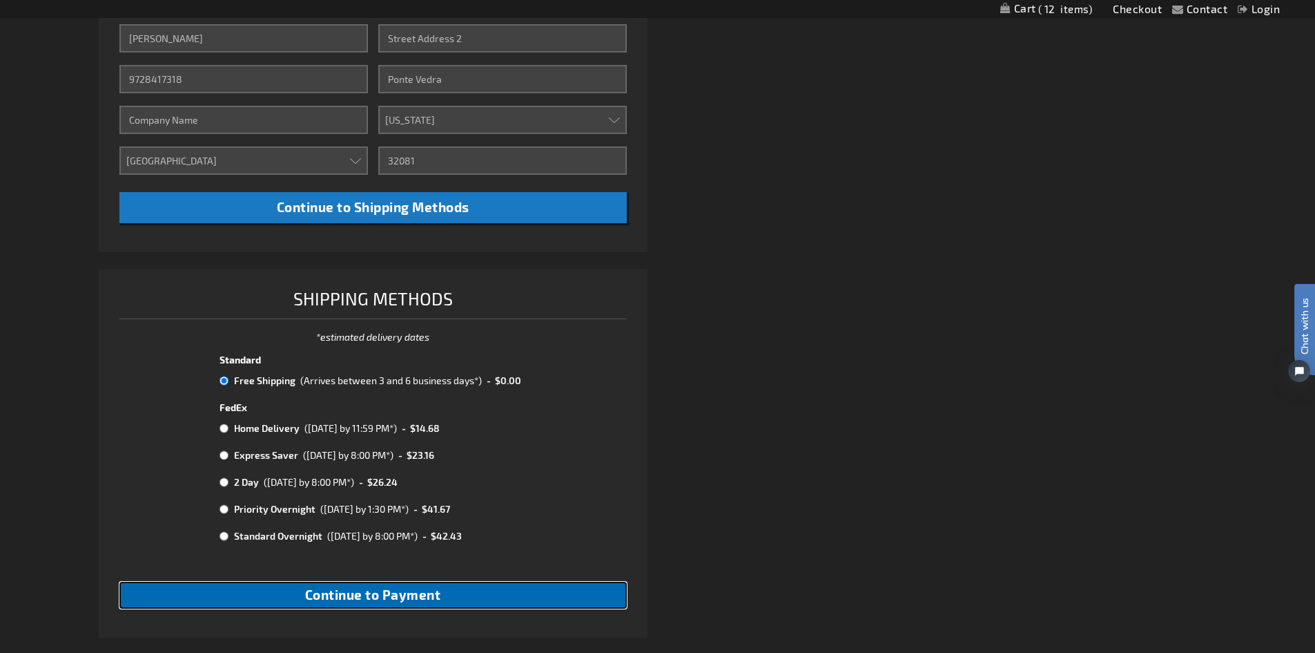
click at [354, 593] on span "Continue to Payment" at bounding box center [373, 594] width 136 height 16
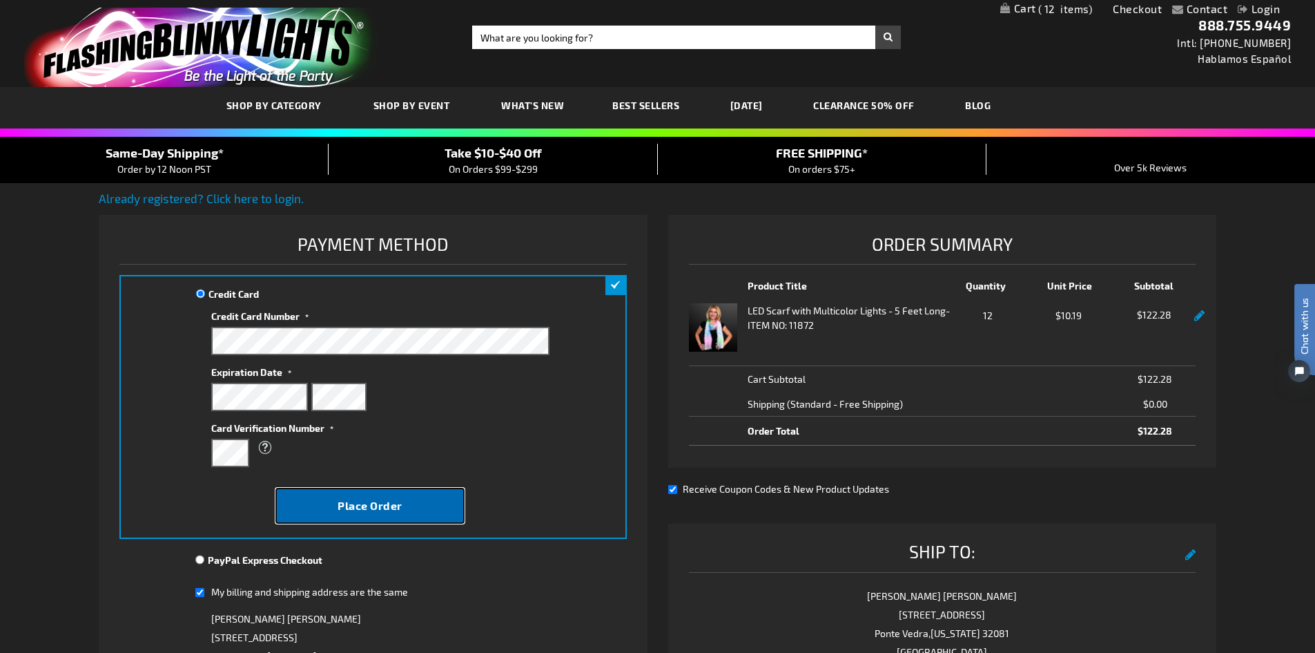
click at [371, 500] on span "Place Order" at bounding box center [370, 505] width 65 height 13
